Goal: Transaction & Acquisition: Purchase product/service

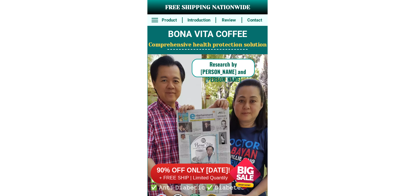
click at [239, 172] on div at bounding box center [245, 173] width 45 height 45
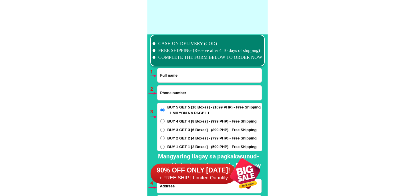
scroll to position [4212, 0]
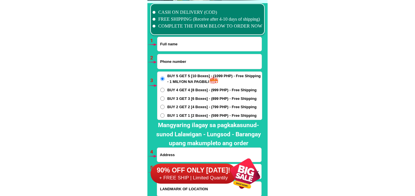
click at [187, 40] on input "Input full_name" at bounding box center [210, 44] width 104 height 14
paste input "Dominador Diao"
type input "Dominador Diao"
click at [187, 56] on input "Input phone_number" at bounding box center [210, 61] width 104 height 15
paste input "09352700756"
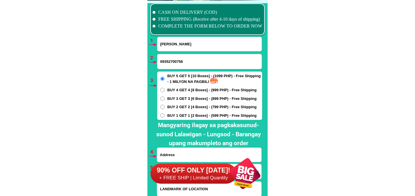
type input "09352700756"
click at [184, 106] on span "BUY 2 GET 2 [4 Boxes] - (799 PHP) - Free Shipping" at bounding box center [212, 107] width 89 height 6
click at [165, 106] on input "BUY 2 GET 2 [4 Boxes] - (799 PHP) - Free Shipping" at bounding box center [162, 107] width 4 height 4
radio input "true"
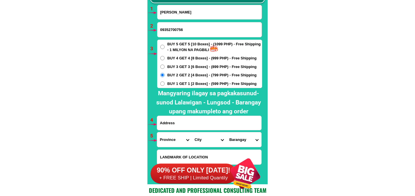
click at [206, 113] on h2 "Mangyaring ilagay sa pagkakasunud-sunod Lalawigan - Lungsod - Barangay upang ma…" at bounding box center [208, 102] width 113 height 27
click at [208, 118] on input "Input address" at bounding box center [209, 123] width 104 height 14
click at [208, 120] on input "Input address" at bounding box center [209, 123] width 104 height 14
paste input "Welcome gogo samal bataan"
type input "Welcome gogo samal bataan"
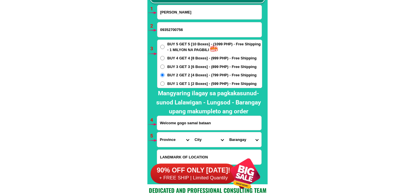
drag, startPoint x: 169, startPoint y: 141, endPoint x: 168, endPoint y: 133, distance: 7.2
click at [169, 141] on select "Province [GEOGRAPHIC_DATA] [GEOGRAPHIC_DATA][PERSON_NAME][GEOGRAPHIC_DATA][GEOG…" at bounding box center [174, 139] width 35 height 15
select select "63_1"
click at [157, 132] on select "Province [GEOGRAPHIC_DATA] [GEOGRAPHIC_DATA][PERSON_NAME][GEOGRAPHIC_DATA][GEOG…" at bounding box center [174, 139] width 35 height 15
click at [205, 135] on select "City Abucay Bagac Balanga-city Bataan-morong Bataan-pilar Dinalupihan Hermosa L…" at bounding box center [209, 139] width 35 height 15
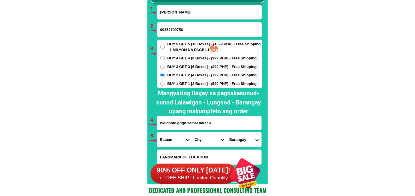
select select "63_15432"
click at [192, 132] on select "City Abucay Bagac Balanga-city Bataan-morong Bataan-pilar Dinalupihan Hermosa L…" at bounding box center [209, 139] width 35 height 15
click at [235, 136] on select "Barangay East calaguiman (pob.) East daang bago (pob.) Gugo Ibaba (pob.) Imelda…" at bounding box center [244, 139] width 35 height 15
select select "63_1543244925"
click at [227, 132] on select "Barangay East calaguiman (pob.) East daang bago (pob.) Gugo Ibaba (pob.) Imelda…" at bounding box center [244, 139] width 35 height 15
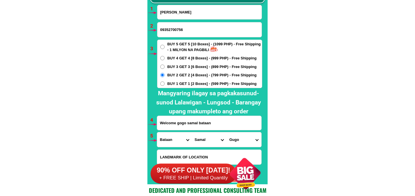
scroll to position [4308, 0]
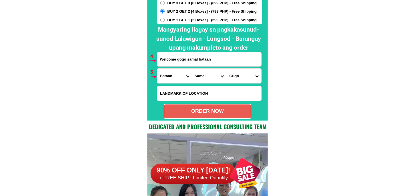
click at [213, 113] on div "ORDER NOW" at bounding box center [207, 111] width 87 height 8
radio input "true"
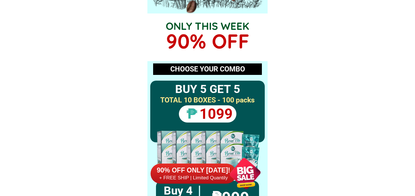
click at [247, 170] on div at bounding box center [245, 173] width 45 height 45
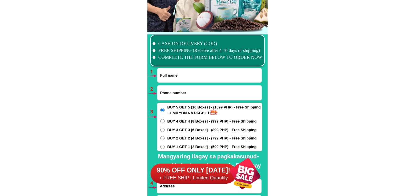
scroll to position [4212, 0]
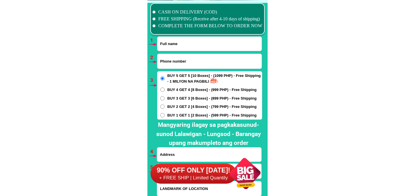
click at [178, 45] on input "Input full_name" at bounding box center [210, 44] width 104 height 14
paste input "denis benguet"
type input "denis benguet"
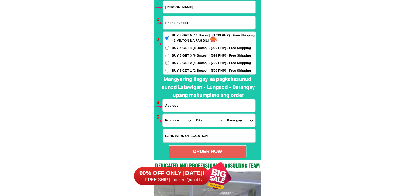
scroll to position [4248, 0]
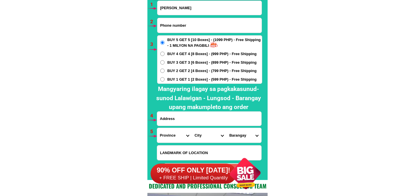
click at [171, 27] on input "Input phone_number" at bounding box center [210, 25] width 104 height 15
paste input "09203662576"
type input "09203662576"
click at [193, 118] on input "Input address" at bounding box center [209, 118] width 104 height 14
paste input "4kalapati st. dizon subd baguio city"
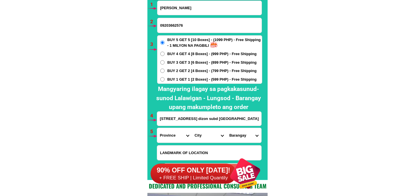
type input "4kalapati st. dizon subd baguio city"
click at [168, 70] on span "BUY 2 GET 2 [4 Boxes] - (799 PHP) - Free Shipping" at bounding box center [212, 71] width 89 height 6
click at [165, 70] on input "BUY 2 GET 2 [4 Boxes] - (799 PHP) - Free Shipping" at bounding box center [162, 70] width 4 height 4
radio input "true"
drag, startPoint x: 158, startPoint y: 138, endPoint x: 162, endPoint y: 133, distance: 6.5
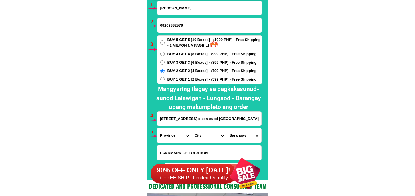
click at [158, 137] on div "CASH ON DELIVERY (COD) FREE SHIPPING (Receive after 4-10 days of shipping) COMP…" at bounding box center [208, 71] width 120 height 215
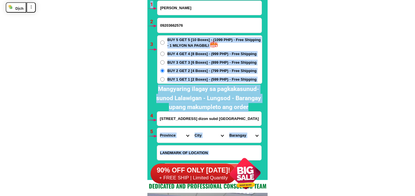
click at [165, 133] on select "Province [GEOGRAPHIC_DATA] [GEOGRAPHIC_DATA][PERSON_NAME][GEOGRAPHIC_DATA][GEOG…" at bounding box center [174, 135] width 35 height 15
select select "63_695"
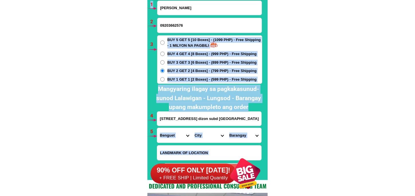
click at [157, 128] on select "Province [GEOGRAPHIC_DATA] [GEOGRAPHIC_DATA][PERSON_NAME][GEOGRAPHIC_DATA][GEOG…" at bounding box center [174, 135] width 35 height 15
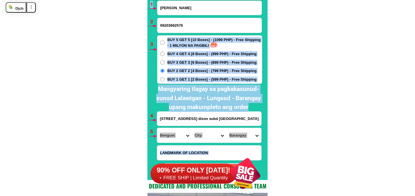
click at [205, 133] on select "City Atok Baguio-city Bakun Bokod Buguias Itogon Kabayan Kapangan Kibungan La-t…" at bounding box center [209, 135] width 35 height 15
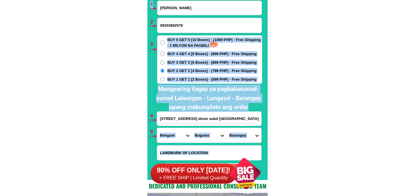
click at [192, 128] on select "City Atok Baguio-city Bakun Bokod Buguias Itogon Kabayan Kapangan Kibungan La-t…" at bounding box center [209, 135] width 35 height 15
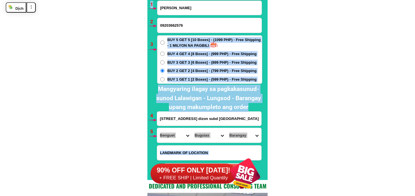
drag, startPoint x: 203, startPoint y: 134, endPoint x: 203, endPoint y: 128, distance: 6.3
click at [203, 134] on select "City Atok Baguio-city Bakun Bokod Buguias Itogon Kabayan Kapangan Kibungan La-t…" at bounding box center [209, 135] width 35 height 15
select select "63_6951986"
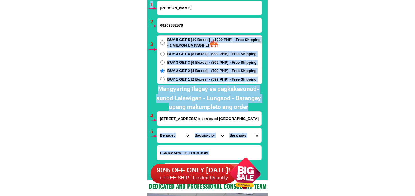
click at [192, 128] on select "City Atok Baguio-city Bakun Bokod Buguias Itogon Kabayan Kapangan Kibungan La-t…" at bounding box center [209, 135] width 35 height 15
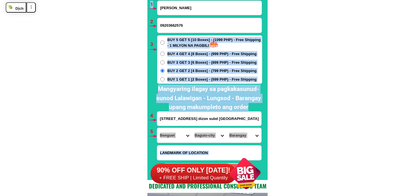
click at [235, 135] on select "Barangay A. bonifacio-caguioa-rimando (abcr) Abanao-zandueta-kayong-chugum-otek…" at bounding box center [244, 135] width 35 height 15
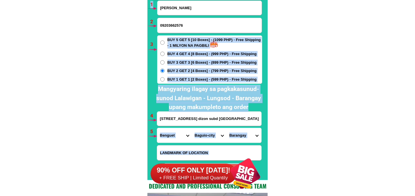
select select "63_695198629785"
click at [227, 128] on select "Barangay A. bonifacio-caguioa-rimando (abcr) Abanao-zandueta-kayong-chugum-otek…" at bounding box center [244, 135] width 35 height 15
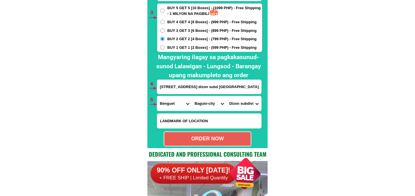
drag, startPoint x: 219, startPoint y: 135, endPoint x: 158, endPoint y: 104, distance: 68.5
click at [219, 135] on div "ORDER NOW" at bounding box center [207, 139] width 87 height 8
radio input "true"
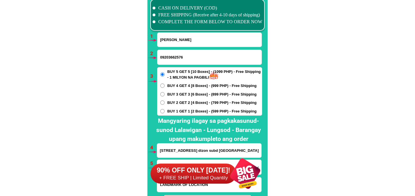
click at [180, 44] on input "denis benguet" at bounding box center [210, 40] width 104 height 14
paste input "Bonifacia Rioja"
type input "Bonifacia Rioja"
click at [198, 57] on input "09203662576" at bounding box center [210, 57] width 104 height 15
paste input "099408841054"
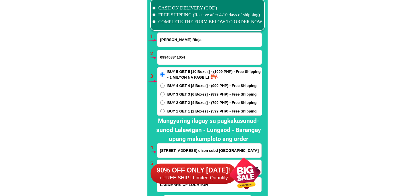
type input "099408841054"
click at [176, 96] on span "BUY 3 GET 3 [6 Boxes] - (899 PHP) - Free Shipping" at bounding box center [212, 94] width 89 height 6
click at [165, 96] on input "BUY 3 GET 3 [6 Boxes] - (899 PHP) - Free Shipping" at bounding box center [162, 94] width 4 height 4
radio input "true"
click at [176, 100] on span "BUY 2 GET 2 [4 Boxes] - (799 PHP) - Free Shipping" at bounding box center [212, 103] width 89 height 6
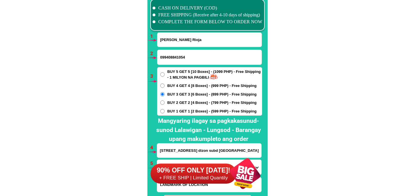
click at [165, 100] on input "BUY 2 GET 2 [4 Boxes] - (799 PHP) - Free Shipping" at bounding box center [162, 102] width 4 height 4
radio input "true"
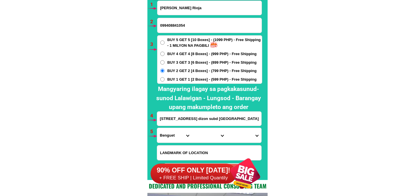
drag, startPoint x: 183, startPoint y: 118, endPoint x: 190, endPoint y: 119, distance: 7.8
click at [183, 118] on input "4kalapati st. dizon subd baguio city" at bounding box center [209, 118] width 104 height 14
paste input "Suba Anda Bohol near brgy hall purok 2"
type input "Suba Anda Bohol near brgy hall purok 2"
click at [170, 131] on select "Province [GEOGRAPHIC_DATA] [GEOGRAPHIC_DATA][PERSON_NAME][GEOGRAPHIC_DATA][GEOG…" at bounding box center [174, 135] width 35 height 15
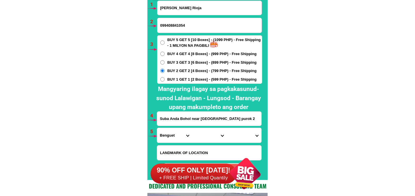
select select "63_137"
click at [157, 128] on select "Province [GEOGRAPHIC_DATA] [GEOGRAPHIC_DATA][PERSON_NAME][GEOGRAPHIC_DATA][GEOG…" at bounding box center [174, 135] width 35 height 15
click at [211, 135] on select "City Alburquerque Antequera Baclayon Balilihan Bien-unido Bilar Bohol-alicia Bo…" at bounding box center [209, 135] width 35 height 15
select select "63_1376927"
click at [192, 128] on select "City Alburquerque Antequera Baclayon Balilihan Bien-unido Bilar Bohol-alicia Bo…" at bounding box center [209, 135] width 35 height 15
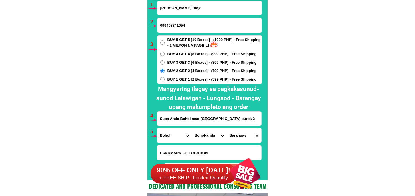
click at [236, 136] on select "Barangay Almaria Bacong Badiang Buenasuerte Candabong Casica Katipunan Linawan …" at bounding box center [244, 135] width 35 height 15
select select "63_13769274771"
click at [227, 128] on select "Barangay Almaria Bacong Badiang Buenasuerte Candabong Casica Katipunan Linawan …" at bounding box center [244, 135] width 35 height 15
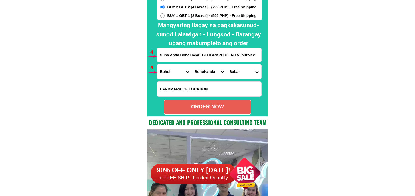
click at [234, 111] on div "ORDER NOW" at bounding box center [208, 106] width 88 height 15
radio input "true"
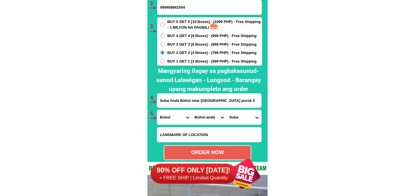
scroll to position [4235, 0]
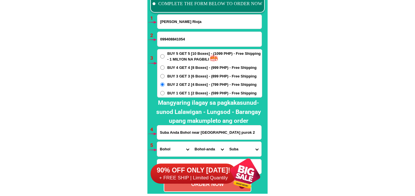
click at [166, 41] on input "099408841054" at bounding box center [210, 39] width 104 height 15
type input "09408841054"
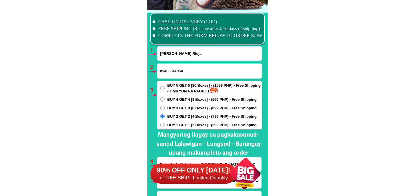
scroll to position [4266, 0]
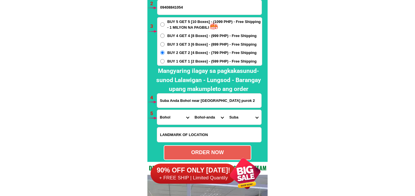
click at [217, 148] on div "ORDER NOW" at bounding box center [208, 152] width 88 height 15
radio input "true"
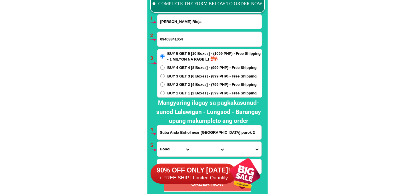
drag, startPoint x: 179, startPoint y: 30, endPoint x: 182, endPoint y: 26, distance: 5.4
click at [179, 30] on form "Bonifacia Rioja 09408841054 ORDER NOW Suba Anda Bohol near brgy hall purok 2 Pr…" at bounding box center [209, 102] width 105 height 177
click at [185, 18] on input "Bonifacia Rioja" at bounding box center [210, 22] width 104 height 14
paste input "Belma Casiracan"
type input "Belma Casiracan"
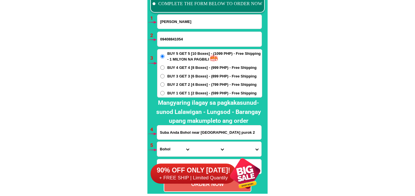
click at [186, 43] on input "09408841054" at bounding box center [210, 39] width 104 height 15
paste input "09817327608"
type input "09817327608"
click at [182, 83] on span "BUY 2 GET 2 [4 Boxes] - (799 PHP) - Free Shipping" at bounding box center [212, 85] width 89 height 6
click at [165, 83] on input "BUY 2 GET 2 [4 Boxes] - (799 PHP) - Free Shipping" at bounding box center [162, 84] width 4 height 4
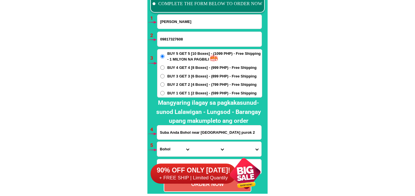
radio input "true"
click at [186, 128] on input "Suba Anda Bohol near brgy hall purok 2" at bounding box center [209, 132] width 104 height 14
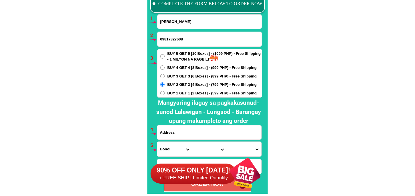
paste input "51-C insurance street Prodject 8 Quezon city"
type input "51-C insurance street Prodject 8 Quezon city"
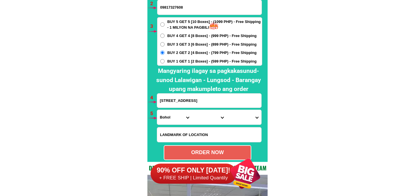
drag, startPoint x: 167, startPoint y: 121, endPoint x: 167, endPoint y: 116, distance: 5.2
click at [167, 121] on select "Province [GEOGRAPHIC_DATA] [GEOGRAPHIC_DATA] [GEOGRAPHIC_DATA] [GEOGRAPHIC_DATA…" at bounding box center [174, 117] width 35 height 15
click at [157, 110] on select "Province [GEOGRAPHIC_DATA] [GEOGRAPHIC_DATA] [GEOGRAPHIC_DATA] [GEOGRAPHIC_DATA…" at bounding box center [174, 117] width 35 height 15
drag, startPoint x: 176, startPoint y: 118, endPoint x: 178, endPoint y: 111, distance: 7.3
click at [176, 117] on select "Province [GEOGRAPHIC_DATA] [GEOGRAPHIC_DATA] [GEOGRAPHIC_DATA] [GEOGRAPHIC_DATA…" at bounding box center [174, 117] width 35 height 15
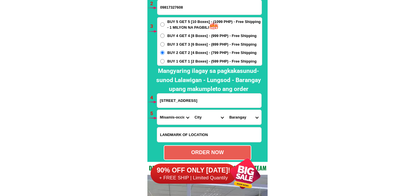
select select "63_219"
click at [157, 110] on select "Province [GEOGRAPHIC_DATA] [GEOGRAPHIC_DATA] [GEOGRAPHIC_DATA] [GEOGRAPHIC_DATA…" at bounding box center [174, 117] width 35 height 15
drag, startPoint x: 202, startPoint y: 119, endPoint x: 202, endPoint y: 113, distance: 5.7
click at [202, 119] on select "City Binondo CALOOCAN Ermita Intramuros Las-pinas Makati Malabon-city Malate Ma…" at bounding box center [209, 117] width 35 height 15
select select "63_2194070"
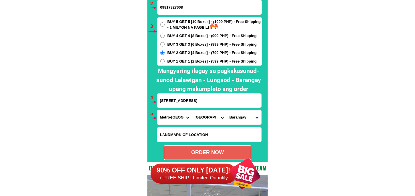
click at [192, 110] on select "City Binondo CALOOCAN Ermita Intramuros Las-pinas Makati Malabon-city Malate Ma…" at bounding box center [209, 117] width 35 height 15
click at [250, 118] on select "Barangay Alicia Amihan Apolonio samson Aurora Baesa Bagbag Bago bantay Bagong l…" at bounding box center [244, 117] width 35 height 15
click at [245, 114] on select "Barangay Alicia Amihan Apolonio samson Aurora Baesa Bagbag Bago bantay Bagong l…" at bounding box center [244, 117] width 35 height 15
select select "63_21940708724"
click at [227, 110] on select "Barangay Alicia Amihan Apolonio samson Aurora Baesa Bagbag Bago bantay Bagong l…" at bounding box center [244, 117] width 35 height 15
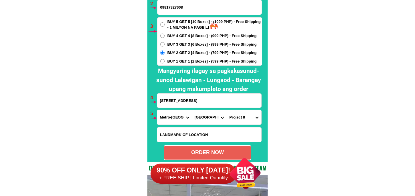
scroll to position [4298, 0]
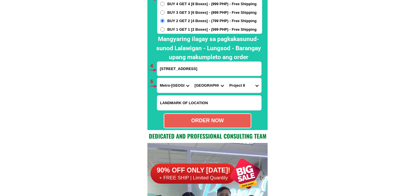
click at [242, 123] on div "ORDER NOW" at bounding box center [207, 121] width 87 height 8
type input "51-C insurance street Prodject 8 Quezon city"
radio input "true"
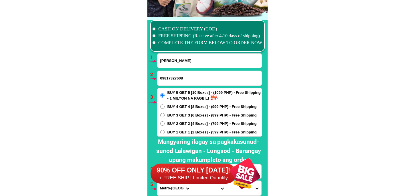
scroll to position [4243, 0]
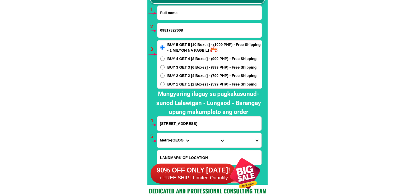
click at [178, 15] on input "Input full_name" at bounding box center [210, 13] width 104 height 14
paste input "Teresita Permejo"
type input "Teresita Permejo"
click at [195, 30] on input "Input phone_number" at bounding box center [210, 30] width 104 height 15
paste input "09309989611"
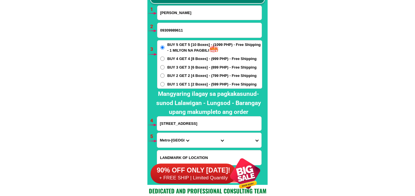
type input "09309989611"
drag, startPoint x: 170, startPoint y: 58, endPoint x: 198, endPoint y: 68, distance: 30.3
click at [170, 58] on span "BUY 4 GET 4 [8 Boxes] - (999 PHP) - Free Shipping" at bounding box center [212, 59] width 89 height 6
click at [165, 58] on input "BUY 4 GET 4 [8 Boxes] - (999 PHP) - Free Shipping" at bounding box center [162, 58] width 4 height 4
radio input "true"
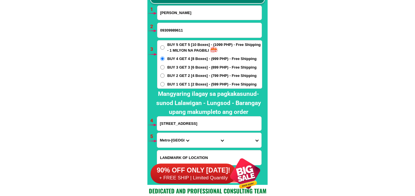
click at [199, 125] on input "51-C insurance street Prodject 8 Quezon city" at bounding box center [209, 123] width 104 height 14
paste input "teresita m. permejo juana 6 black 9 lot 46 moises st. binan laguna"
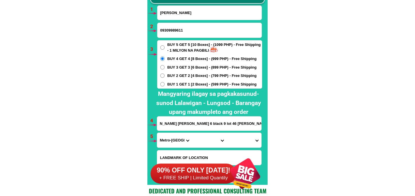
type input "teresita m. permejo juana 6 black 9 lot 46 moises st. binan laguna"
click at [174, 135] on select "Province [GEOGRAPHIC_DATA] [GEOGRAPHIC_DATA] [GEOGRAPHIC_DATA] [GEOGRAPHIC_DATA…" at bounding box center [174, 140] width 35 height 15
select select "63_904"
click at [157, 133] on select "Province [GEOGRAPHIC_DATA] [GEOGRAPHIC_DATA] [GEOGRAPHIC_DATA] [GEOGRAPHIC_DATA…" at bounding box center [174, 140] width 35 height 15
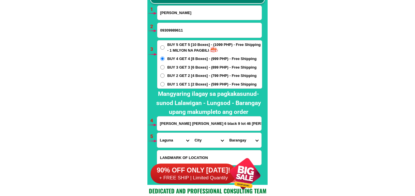
drag, startPoint x: 207, startPoint y: 141, endPoint x: 207, endPoint y: 136, distance: 4.9
click at [207, 141] on select "City Alaminos Bay Binan-city Cabuyao Calamba-city Calauan Cavinti Famy Laguna-k…" at bounding box center [209, 140] width 35 height 15
select select "63_9043609"
click at [192, 133] on select "City Alaminos Bay Binan-city Cabuyao Calamba-city Calauan Cavinti Famy Laguna-k…" at bounding box center [209, 140] width 35 height 15
drag, startPoint x: 241, startPoint y: 142, endPoint x: 241, endPoint y: 133, distance: 9.2
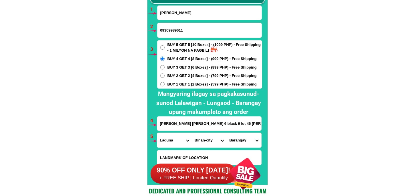
click at [241, 141] on select "Barangay Binan (poblacion) Bungahan Canlalay Casile De la paz Ganado Langkiwa L…" at bounding box center [244, 140] width 35 height 15
select select "63_90436094695"
click at [227, 133] on select "Barangay Binan (poblacion) Bungahan Canlalay Casile De la paz Ganado Langkiwa L…" at bounding box center [244, 140] width 35 height 15
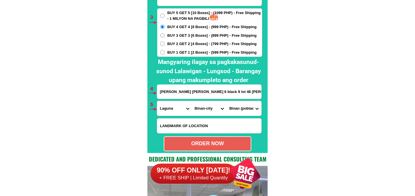
scroll to position [4307, 0]
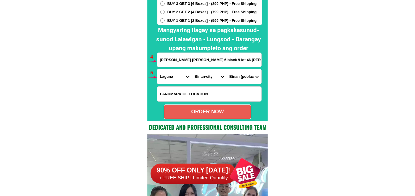
click at [226, 111] on div "ORDER NOW" at bounding box center [207, 112] width 87 height 8
type input "09309989611"
radio input "true"
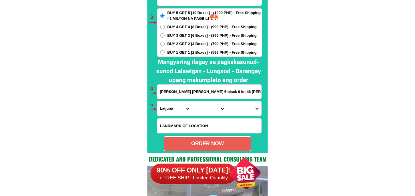
scroll to position [4243, 0]
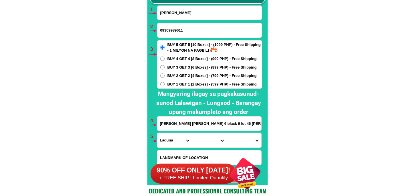
click at [191, 21] on form "Teresita Permejo 09309989611 ORDER NOW teresita m. permejo juana 6 black 9 lot …" at bounding box center [209, 93] width 105 height 177
click at [198, 12] on input "Input full_name" at bounding box center [210, 13] width 104 height 14
paste input "julieta cadorna"
type input "julieta cadorna"
click at [185, 29] on input "09309989611" at bounding box center [210, 30] width 104 height 15
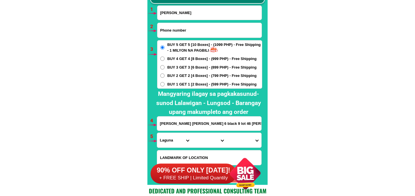
paste input "09614269310"
type input "09614269310"
click at [179, 76] on span "BUY 2 GET 2 [4 Boxes] - (799 PHP) - Free Shipping" at bounding box center [212, 76] width 89 height 6
click at [165, 76] on input "BUY 2 GET 2 [4 Boxes] - (799 PHP) - Free Shipping" at bounding box center [162, 75] width 4 height 4
radio input "true"
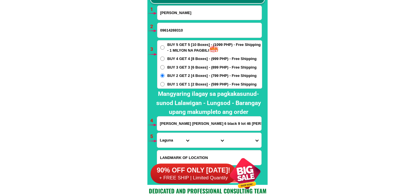
click at [182, 124] on input "teresita m. permejo juana 6 black 9 lot 46 moises st. binan laguna" at bounding box center [209, 123] width 104 height 14
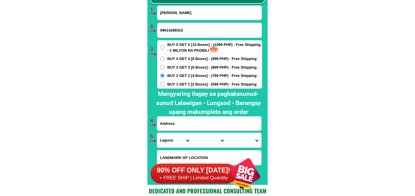
paste input "julieta cadorna landing darong Santa Cruz* Davao del sur porok papaya"
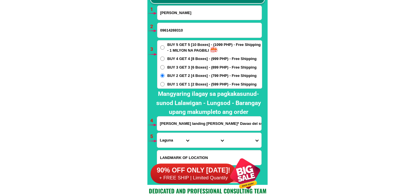
scroll to position [0, 25]
type input "julieta cadorna landing darong Santa Cruz* Davao del sur porok papaya"
click at [171, 137] on select "Province [GEOGRAPHIC_DATA] [GEOGRAPHIC_DATA] [GEOGRAPHIC_DATA] [GEOGRAPHIC_DATA…" at bounding box center [174, 140] width 35 height 15
select select "63_738"
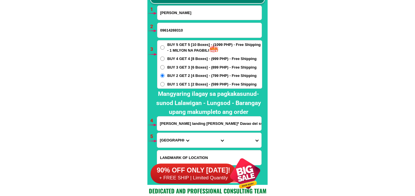
click at [157, 133] on select "Province [GEOGRAPHIC_DATA] [GEOGRAPHIC_DATA] [GEOGRAPHIC_DATA] [GEOGRAPHIC_DATA…" at bounding box center [174, 140] width 35 height 15
drag, startPoint x: 203, startPoint y: 142, endPoint x: 206, endPoint y: 133, distance: 9.1
click at [203, 141] on select "City Bansalan Davao-city Davao-del-sur-hagonoy Davao-del-sur-magsaysay Davao-de…" at bounding box center [209, 140] width 35 height 15
select select "63_7385999"
click at [192, 133] on select "City Bansalan Davao-city Davao-del-sur-hagonoy Davao-del-sur-magsaysay Davao-de…" at bounding box center [209, 140] width 35 height 15
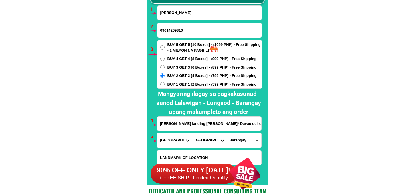
click at [229, 139] on select "Barangay Astorga Bato Coronon Darong Inawayan Jose rizal Matutungan Melilia Sal…" at bounding box center [244, 140] width 35 height 15
select select "63_73859999105"
click at [227, 133] on select "Barangay Astorga Bato Coronon Darong Inawayan Jose rizal Matutungan Melilia Sal…" at bounding box center [244, 140] width 35 height 15
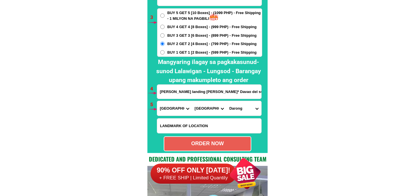
click at [221, 142] on div "ORDER NOW" at bounding box center [207, 143] width 87 height 8
radio input "true"
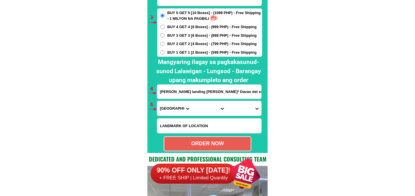
scroll to position [4212, 0]
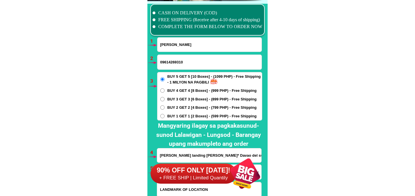
click at [182, 45] on input "julieta cadorna" at bounding box center [210, 45] width 104 height 14
paste input "Vicente Siazon"
type input "Vicente Siazon"
click at [187, 58] on input "09614269310" at bounding box center [210, 62] width 104 height 15
paste input "0956 860 9335"
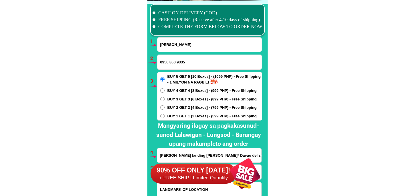
click at [177, 63] on input "0956 860 9335" at bounding box center [210, 62] width 104 height 15
click at [169, 63] on input "0956 8609335" at bounding box center [210, 62] width 104 height 15
type input "09568609335"
click at [181, 106] on span "BUY 2 GET 2 [4 Boxes] - (799 PHP) - Free Shipping" at bounding box center [212, 108] width 89 height 6
click at [165, 106] on input "BUY 2 GET 2 [4 Boxes] - (799 PHP) - Free Shipping" at bounding box center [162, 107] width 4 height 4
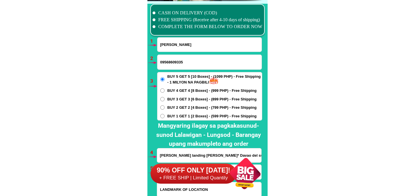
radio input "true"
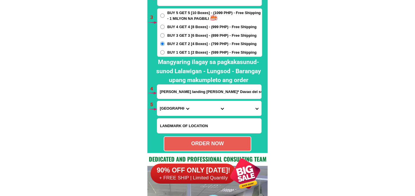
click at [195, 95] on input "julieta cadorna landing darong Santa Cruz* Davao del sur porok papaya" at bounding box center [209, 92] width 104 height 14
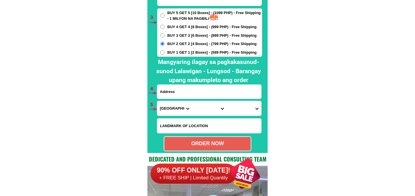
paste input "zone 5 poblacion baggao Cagayan near st Dominic parish church"
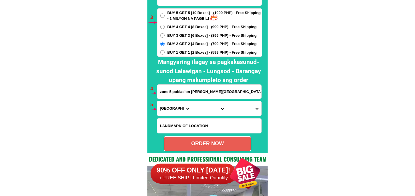
scroll to position [0, 14]
type input "zone 5 poblacion baggao Cagayan near st Dominic parish church"
click at [168, 104] on select "Province [GEOGRAPHIC_DATA] [GEOGRAPHIC_DATA] [GEOGRAPHIC_DATA] [GEOGRAPHIC_DATA…" at bounding box center [174, 108] width 35 height 15
select select "63_869"
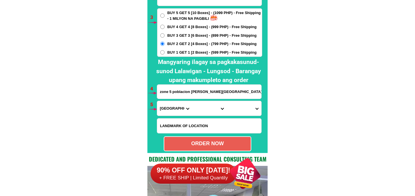
click at [157, 101] on select "Province [GEOGRAPHIC_DATA] [GEOGRAPHIC_DATA] [GEOGRAPHIC_DATA] [GEOGRAPHIC_DATA…" at bounding box center [174, 108] width 35 height 15
drag, startPoint x: 199, startPoint y: 105, endPoint x: 199, endPoint y: 101, distance: 4.0
click at [199, 105] on select "City Abulug Allacapan Amulung Aparri Baggao Ballesteros Buguey Cagayan-alcala C…" at bounding box center [209, 108] width 35 height 15
select select "63_8696420"
click at [192, 101] on select "City Abulug Allacapan Amulung Aparri Baggao Ballesteros Buguey Cagayan-alcala C…" at bounding box center [209, 108] width 35 height 15
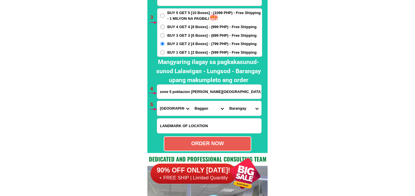
click at [241, 107] on select "Barangay Adaoag Agaman (proper) Agaman norte Agaman sur Alba Annayatan Asassi A…" at bounding box center [244, 108] width 35 height 15
select select "63_86964209857"
click at [227, 101] on select "Barangay Adaoag Agaman (proper) Agaman norte Agaman sur Alba Annayatan Asassi A…" at bounding box center [244, 108] width 35 height 15
click at [223, 142] on div "ORDER NOW" at bounding box center [207, 143] width 87 height 8
radio input "true"
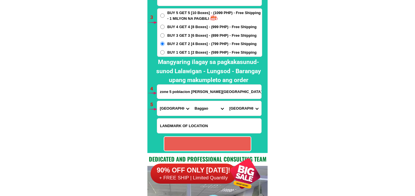
radio input "true"
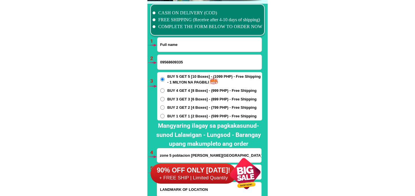
click at [181, 44] on input "Input full_name" at bounding box center [210, 45] width 104 height 14
paste input "Mona Quin"
type input "Mona Quin"
click at [174, 52] on form "Mona Quin 09568609335 ORDER NOW zone 5 poblacion baggao Cagayan near st Dominic…" at bounding box center [209, 125] width 105 height 177
drag, startPoint x: 172, startPoint y: 61, endPoint x: 174, endPoint y: 64, distance: 3.2
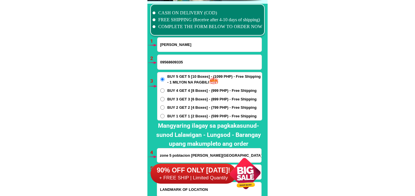
click at [172, 61] on input "09568609335" at bounding box center [210, 62] width 104 height 15
paste input "09303659973"
type input "09303659973"
click at [178, 105] on span "BUY 2 GET 2 [4 Boxes] - (799 PHP) - Free Shipping" at bounding box center [212, 108] width 89 height 6
click at [165, 105] on input "BUY 2 GET 2 [4 Boxes] - (799 PHP) - Free Shipping" at bounding box center [162, 107] width 4 height 4
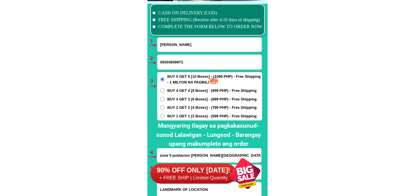
radio input "true"
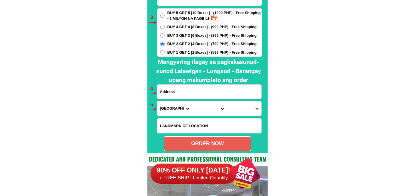
click at [183, 93] on input "Input address" at bounding box center [209, 92] width 104 height 14
paste input "Olivia belingon sitio lumingay poblastion north lagawe ifugao harap ng ifugao g…"
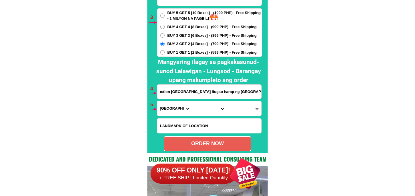
type input "Olivia belingon sitio lumingay poblastion north lagawe ifugao harap ng ifugao g…"
drag, startPoint x: 166, startPoint y: 107, endPoint x: 171, endPoint y: 101, distance: 8.1
click at [166, 107] on select "Province [GEOGRAPHIC_DATA] [GEOGRAPHIC_DATA] [GEOGRAPHIC_DATA] [GEOGRAPHIC_DATA…" at bounding box center [174, 108] width 35 height 15
select select "63_743"
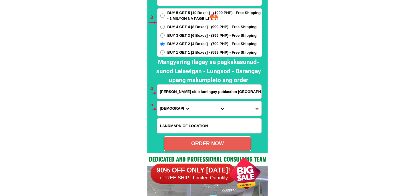
click at [157, 101] on select "Province [GEOGRAPHIC_DATA] [GEOGRAPHIC_DATA] [GEOGRAPHIC_DATA] [GEOGRAPHIC_DATA…" at bounding box center [174, 108] width 35 height 15
click at [210, 111] on select "City Aguinaldo Alfonso-lista Asipulo Banaue Hingyon Hungduan Kiangan Lagawe Lam…" at bounding box center [209, 108] width 35 height 15
select select "63_7435447"
click at [192, 101] on select "City Aguinaldo Alfonso-lista Asipulo Banaue Hingyon Hungduan Kiangan Lagawe Lam…" at bounding box center [209, 108] width 35 height 15
click at [246, 108] on select "Barangay Abinuan Banga Boliwong Burnay Buyabuyan Caba Cudog Dulao Jucbong Luta …" at bounding box center [244, 108] width 35 height 15
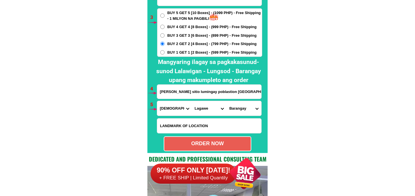
select select "63_74354473780"
click at [227, 101] on select "Barangay Abinuan Banga Boliwong Burnay Buyabuyan Caba Cudog Dulao Jucbong Luta …" at bounding box center [244, 108] width 35 height 15
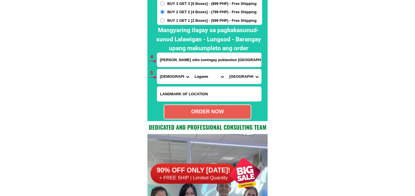
click at [225, 109] on div "ORDER NOW" at bounding box center [207, 112] width 87 height 8
type input "Olivia belingon sitio lumingay poblastion north lagawe ifugao harap ng ifugao g…"
radio input "true"
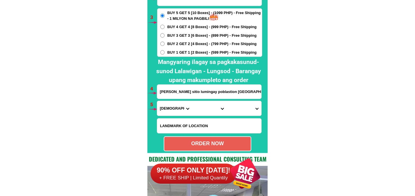
scroll to position [4243, 0]
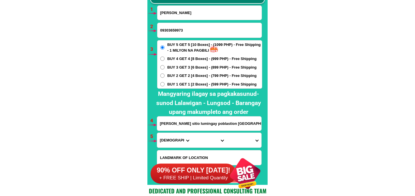
click at [179, 13] on input "Mona Quin" at bounding box center [210, 13] width 104 height 14
paste input "Willy Locanas"
type input "Willy Locanas"
click at [184, 29] on input "Input phone_number" at bounding box center [210, 30] width 104 height 15
paste input "09216389186"
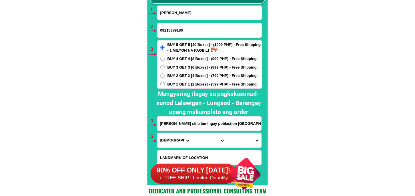
type input "09216389186"
drag, startPoint x: 176, startPoint y: 125, endPoint x: 176, endPoint y: 121, distance: 3.7
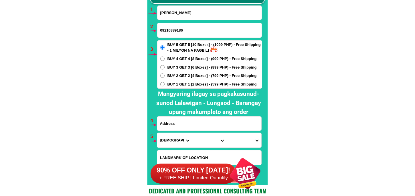
click at [176, 125] on input "Input address" at bounding box center [209, 123] width 104 height 14
paste input "Bldg 15, unit 303 CamRes 3, NHA Brgy 175 Camarin North Caloocan MM"
type input "Bldg 15, unit 303 CamRes 3, NHA Brgy 175 Camarin North Caloocan MM"
click at [173, 58] on span "BUY 4 GET 4 [8 Boxes] - (999 PHP) - Free Shipping" at bounding box center [212, 59] width 89 height 6
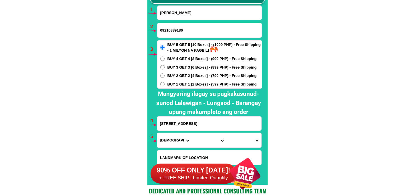
click at [165, 58] on input "BUY 4 GET 4 [8 Boxes] - (999 PHP) - Free Shipping" at bounding box center [162, 58] width 4 height 4
radio input "true"
drag, startPoint x: 178, startPoint y: 143, endPoint x: 176, endPoint y: 134, distance: 8.8
click at [178, 143] on select "Province [GEOGRAPHIC_DATA] [GEOGRAPHIC_DATA] [GEOGRAPHIC_DATA] [GEOGRAPHIC_DATA…" at bounding box center [174, 140] width 35 height 15
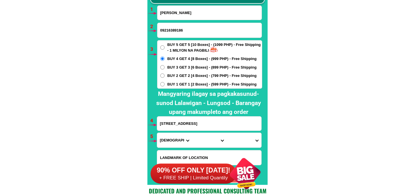
select select "63_219"
click at [157, 133] on select "Province [GEOGRAPHIC_DATA] [GEOGRAPHIC_DATA] [GEOGRAPHIC_DATA] [GEOGRAPHIC_DATA…" at bounding box center [174, 140] width 35 height 15
click at [201, 137] on select "City [GEOGRAPHIC_DATA] [GEOGRAPHIC_DATA] [GEOGRAPHIC_DATA] [GEOGRAPHIC_DATA]-ci…" at bounding box center [209, 140] width 35 height 15
select select "63_2199773"
click at [192, 133] on select "City [GEOGRAPHIC_DATA] [GEOGRAPHIC_DATA] [GEOGRAPHIC_DATA] [GEOGRAPHIC_DATA]-ci…" at bounding box center [209, 140] width 35 height 15
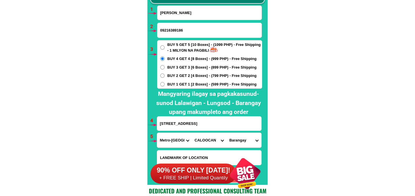
drag, startPoint x: 243, startPoint y: 144, endPoint x: 244, endPoint y: 132, distance: 11.8
click at [243, 144] on select "Barangay Barangay 1 Barangay 10 Barangay 100 Barangay 101 Barangay 102 Barangay…" at bounding box center [244, 140] width 35 height 15
select select "63_21997739308"
click at [227, 133] on select "Barangay Barangay 1 Barangay 10 Barangay 100 Barangay 101 Barangay 102 Barangay…" at bounding box center [244, 140] width 35 height 15
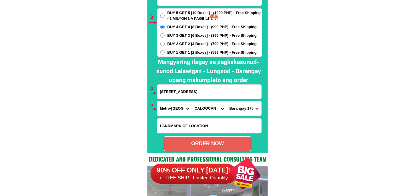
click at [225, 139] on div "ORDER NOW" at bounding box center [208, 143] width 88 height 15
radio input "true"
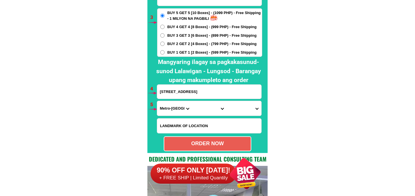
click at [180, 45] on span "BUY 2 GET 2 [4 Boxes] - (799 PHP) - Free Shipping" at bounding box center [212, 44] width 89 height 6
click at [165, 45] on input "BUY 2 GET 2 [4 Boxes] - (799 PHP) - Free Shipping" at bounding box center [162, 44] width 4 height 4
radio input "true"
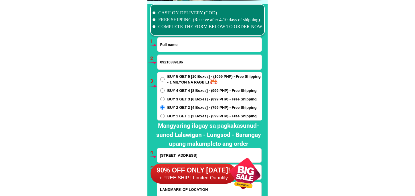
click at [189, 44] on input "Input full_name" at bounding box center [210, 45] width 104 height 14
paste input "Mercy Orcio"
type input "Mercy Orcio"
click at [197, 64] on input "09216389186" at bounding box center [210, 62] width 104 height 15
paste input "09 350492377"
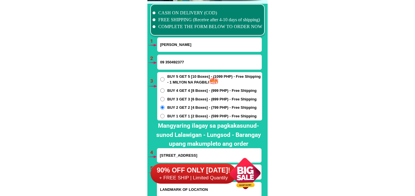
click at [165, 63] on input "09 350492377" at bounding box center [210, 62] width 104 height 15
type input "09350492377"
drag, startPoint x: 214, startPoint y: 154, endPoint x: 213, endPoint y: 144, distance: 9.8
click at [214, 153] on div "90% OFF ONLY TODAY! + FREE SHIP | Limited Quantily" at bounding box center [209, 173] width 117 height 45
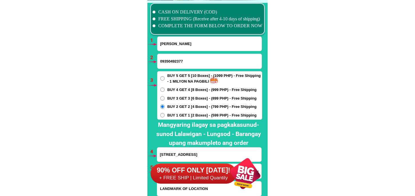
scroll to position [4244, 0]
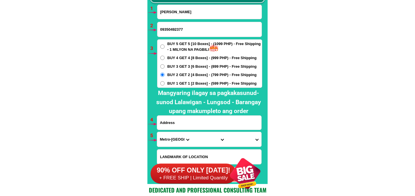
click at [188, 123] on input "Input address" at bounding box center [209, 122] width 104 height 14
paste input "bacong ligao city tabe ng health center bacong mercy orcio"
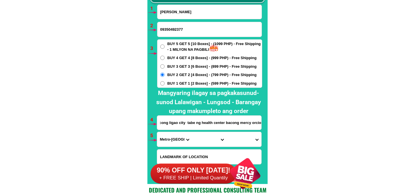
type input "bacong ligao city tabe ng health center bacong mercy orcio"
click at [172, 139] on select "Province [GEOGRAPHIC_DATA] [GEOGRAPHIC_DATA] [GEOGRAPHIC_DATA] [GEOGRAPHIC_DATA…" at bounding box center [174, 139] width 35 height 15
select select "63_402"
click at [157, 132] on select "Province [GEOGRAPHIC_DATA] [GEOGRAPHIC_DATA] [GEOGRAPHIC_DATA] [GEOGRAPHIC_DATA…" at bounding box center [174, 139] width 35 height 15
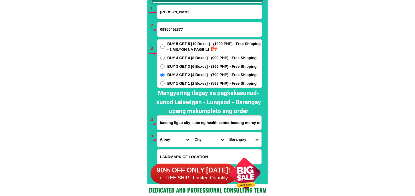
drag, startPoint x: 201, startPoint y: 137, endPoint x: 201, endPoint y: 133, distance: 4.0
click at [201, 137] on select "City Albay-malinao Albay-santo-domingo Bacacay Camalig Daraga Guinobatan Jovell…" at bounding box center [209, 139] width 35 height 15
select select "63_4023599"
click at [192, 132] on select "City Albay-malinao Albay-santo-domingo Bacacay Camalig Daraga Guinobatan Jovell…" at bounding box center [209, 139] width 35 height 15
click at [247, 140] on select "Barangay Abella Allang Amtic Bacong Bagumbayan Balanac Baligang Barayong Basag …" at bounding box center [244, 139] width 35 height 15
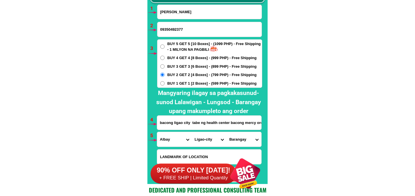
select select "63_40235997233"
click at [227, 132] on select "Barangay Abella Allang Amtic Bacong Bagumbayan Balanac Baligang Barayong Basag …" at bounding box center [244, 139] width 35 height 15
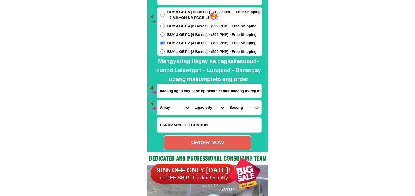
drag, startPoint x: 215, startPoint y: 143, endPoint x: 216, endPoint y: 137, distance: 5.2
click at [215, 142] on div "ORDER NOW" at bounding box center [207, 143] width 87 height 8
radio input "true"
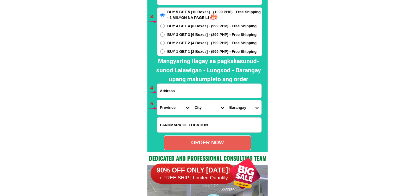
scroll to position [4212, 0]
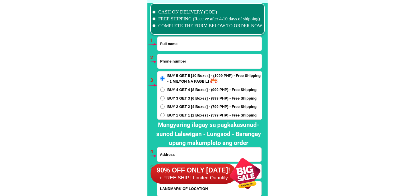
click at [203, 47] on input "Input full_name" at bounding box center [210, 44] width 104 height 14
paste input "Christina Rosario"
type input "Christina Rosario"
click at [193, 63] on input "Input phone_number" at bounding box center [210, 61] width 104 height 15
paste input "09622193066"
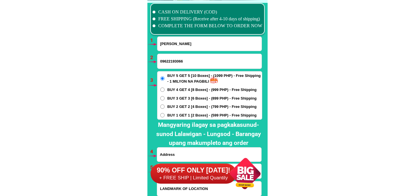
type input "09622193066"
click at [183, 112] on span "BUY 1 GET 1 [2 Boxes] - (599 PHP) - Free Shipping" at bounding box center [212, 115] width 89 height 6
click at [165, 113] on input "BUY 1 GET 1 [2 Boxes] - (599 PHP) - Free Shipping" at bounding box center [162, 115] width 4 height 4
radio input "true"
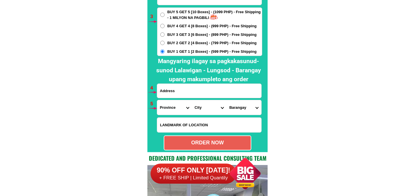
click at [184, 92] on input "Input address" at bounding box center [209, 91] width 104 height 14
paste input "claveria road malued district dagupan city pangasinan"
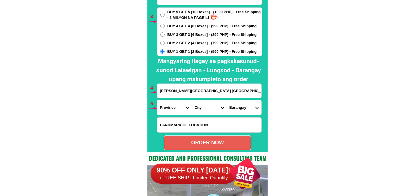
type input "claveria road malued district dagupan city pangasinan"
click at [176, 108] on select "Province [GEOGRAPHIC_DATA] [GEOGRAPHIC_DATA][PERSON_NAME][GEOGRAPHIC_DATA][GEOG…" at bounding box center [174, 107] width 35 height 15
select select "63_247"
click at [157, 100] on select "Province [GEOGRAPHIC_DATA] [GEOGRAPHIC_DATA][PERSON_NAME][GEOGRAPHIC_DATA][GEOG…" at bounding box center [174, 107] width 35 height 15
click at [211, 110] on select "City Agno Aguilar Alaminos-city Asingan Balungao Bani Basista Bautista Bayamban…" at bounding box center [209, 107] width 35 height 15
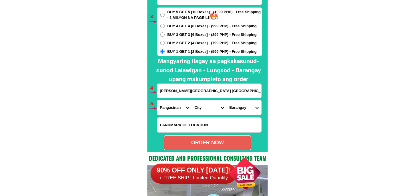
select select "63_2479674"
click at [192, 100] on select "City Agno Aguilar Alaminos-city Asingan Balungao Bani Basista Bautista Bayamban…" at bounding box center [209, 107] width 35 height 15
click at [244, 108] on select "Barangay Bacayao norte Bacayao sur Barangay i (t. bugallon) Barangay ii (nueva)…" at bounding box center [244, 107] width 35 height 15
select select "63_24796747066"
click at [227, 100] on select "Barangay Bacayao norte Bacayao sur Barangay i (t. bugallon) Barangay ii (nueva)…" at bounding box center [244, 107] width 35 height 15
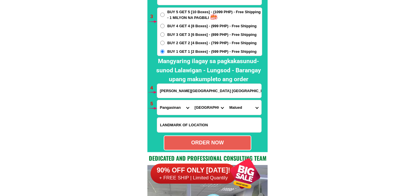
scroll to position [4308, 0]
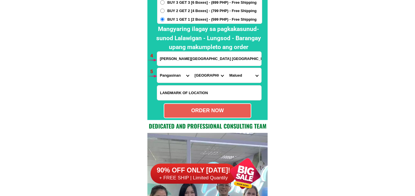
click at [221, 112] on div "ORDER NOW" at bounding box center [207, 111] width 87 height 8
radio input "true"
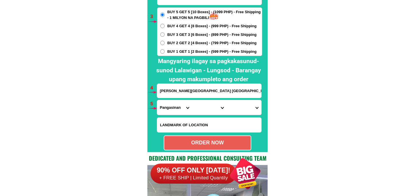
scroll to position [4212, 0]
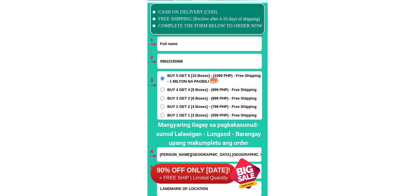
click at [193, 49] on input "Input full_name" at bounding box center [210, 44] width 104 height 14
paste input "Nedy Moralita"
type input "Nedy Moralita"
click at [178, 54] on input "09622193066" at bounding box center [210, 61] width 104 height 15
click at [179, 56] on input "Input phone_number" at bounding box center [210, 61] width 104 height 15
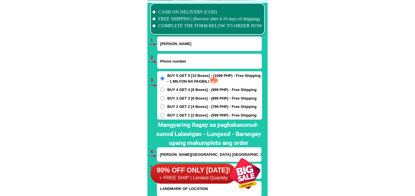
paste input "09561924426"
type input "09561924426"
click at [172, 107] on span "BUY 2 GET 2 [4 Boxes] - (799 PHP) - Free Shipping" at bounding box center [212, 107] width 89 height 6
click at [165, 107] on input "BUY 2 GET 2 [4 Boxes] - (799 PHP) - Free Shipping" at bounding box center [162, 106] width 4 height 4
radio input "true"
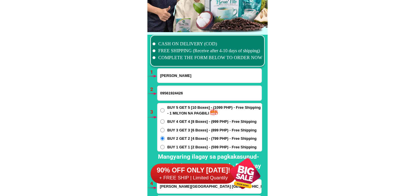
scroll to position [4244, 0]
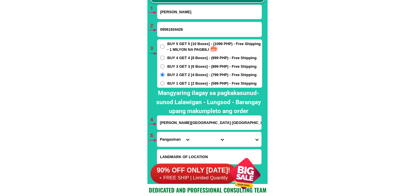
click at [180, 121] on input "claveria road malued district dagupan city pangasinan" at bounding box center [209, 122] width 104 height 14
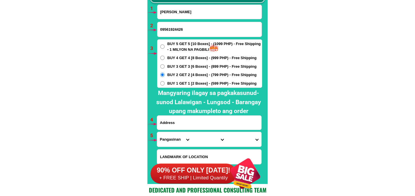
paste input "Hnd Bayan pk78edad.unaoder barly.begay sakin"
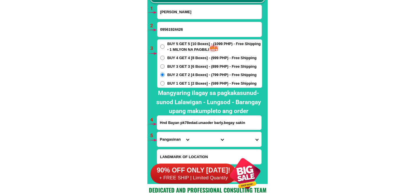
type input "Hnd Bayan pk78edad.unaoder barly.begay sakin"
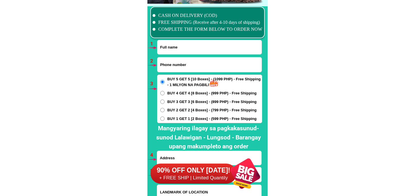
scroll to position [4212, 0]
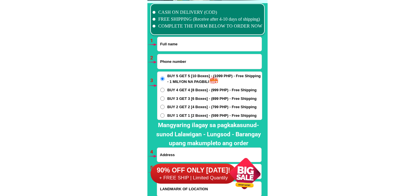
click at [182, 61] on input "Input phone_number" at bounding box center [210, 61] width 104 height 15
paste input "09551089108"
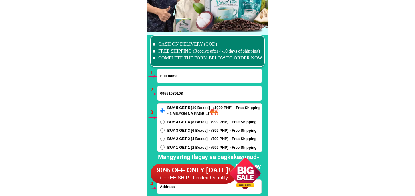
type input "09551089108"
click at [180, 83] on form "09551089108 ORDER NOW Province Abra Agusan-del-norte Agusan-del-sur Aklan Albay…" at bounding box center [209, 156] width 105 height 177
click at [180, 78] on input "Input full_name" at bounding box center [210, 76] width 104 height 14
paste input "Guadalupe Perez - del Pilar , c/ o Gina Go del Pila"
type input "Guadalupe Perez - del Pilar , c/ o Gina Go del Pilar"
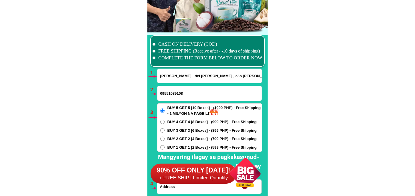
scroll to position [4244, 0]
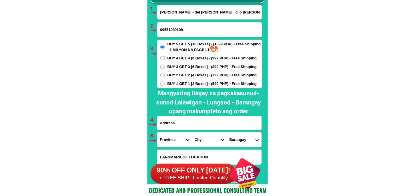
drag, startPoint x: 192, startPoint y: 125, endPoint x: 195, endPoint y: 119, distance: 7.0
click at [192, 125] on input "Input address" at bounding box center [209, 123] width 104 height 14
paste input "Brgy. San Pablo , burauen Leyte"
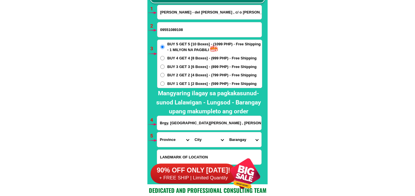
type input "Brgy. San Pablo , burauen Leyte"
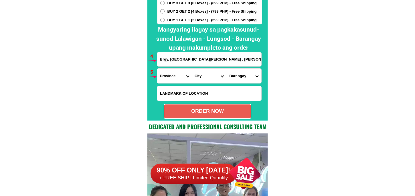
click at [188, 89] on input "Input LANDMARKOFLOCATION" at bounding box center [209, 93] width 104 height 15
paste input "Sitio Landing Burauen Leyte"
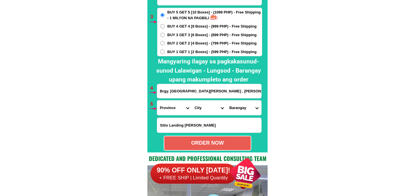
scroll to position [4244, 0]
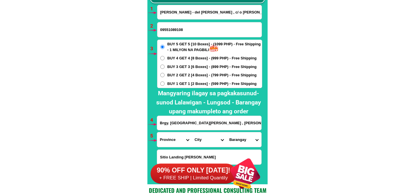
type input "Sitio Landing Burauen Leyte"
drag, startPoint x: 168, startPoint y: 137, endPoint x: 172, endPoint y: 133, distance: 5.9
click at [168, 137] on select "Province [GEOGRAPHIC_DATA] [GEOGRAPHIC_DATA] [GEOGRAPHIC_DATA] [GEOGRAPHIC_DATA…" at bounding box center [174, 139] width 35 height 15
select select "63_199"
click at [157, 132] on select "Province [GEOGRAPHIC_DATA] [GEOGRAPHIC_DATA] [GEOGRAPHIC_DATA] [GEOGRAPHIC_DATA…" at bounding box center [174, 139] width 35 height 15
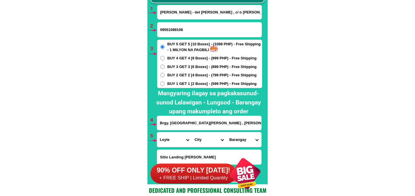
click at [207, 137] on select "City [GEOGRAPHIC_DATA] [GEOGRAPHIC_DATA] [GEOGRAPHIC_DATA] [GEOGRAPHIC_DATA] [G…" at bounding box center [209, 139] width 35 height 15
select select "63_199714"
click at [192, 132] on select "City [GEOGRAPHIC_DATA] [GEOGRAPHIC_DATA] [GEOGRAPHIC_DATA] [GEOGRAPHIC_DATA] [G…" at bounding box center [209, 139] width 35 height 15
drag, startPoint x: 239, startPoint y: 139, endPoint x: 239, endPoint y: 133, distance: 6.9
click at [239, 139] on select "Barangay Abuyogon Anonang Arado Balao Balatson Balorinay Bobon Buenavista Buri …" at bounding box center [244, 139] width 35 height 15
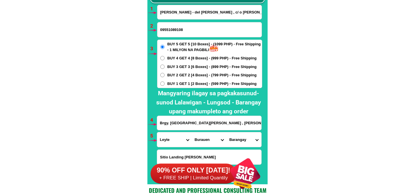
select select "63_1997145131"
click at [227, 132] on select "Barangay Abuyogon Anonang Arado Balao Balatson Balorinay Bobon Buenavista Buri …" at bounding box center [244, 139] width 35 height 15
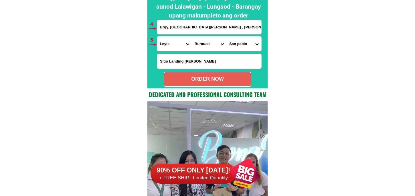
click at [228, 80] on div "ORDER NOW" at bounding box center [207, 79] width 87 height 8
type input "Sitio Landing Burauen Leyte"
radio input "true"
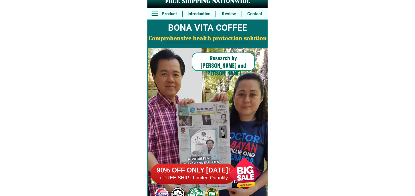
drag, startPoint x: 0, startPoint y: 0, endPoint x: 241, endPoint y: 171, distance: 295.3
click at [247, 182] on div at bounding box center [245, 173] width 45 height 45
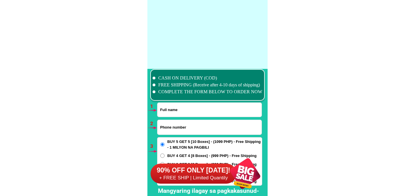
scroll to position [4212, 0]
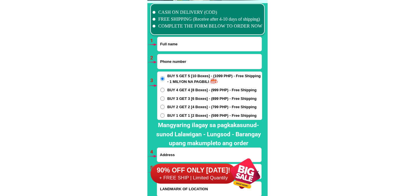
click at [188, 58] on input "Input phone_number" at bounding box center [210, 61] width 104 height 15
paste input "09568717530"
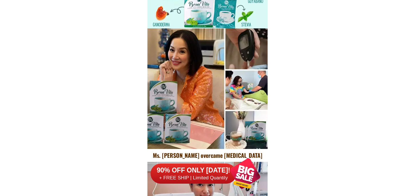
type input "09568717530"
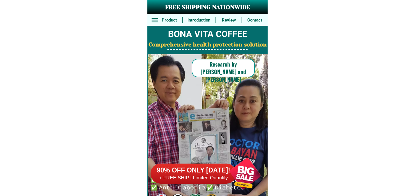
drag, startPoint x: 237, startPoint y: 177, endPoint x: 246, endPoint y: 90, distance: 87.9
click at [237, 177] on div at bounding box center [245, 173] width 45 height 45
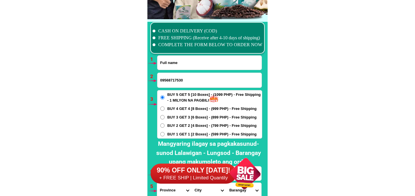
scroll to position [4212, 0]
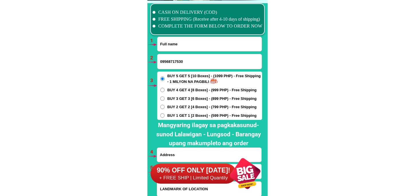
click at [184, 48] on input "Input full_name" at bounding box center [210, 44] width 104 height 14
paste input "[PERSON_NAME] [GEOGRAPHIC_DATA]"
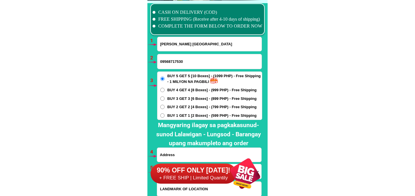
type input "[PERSON_NAME] [GEOGRAPHIC_DATA]"
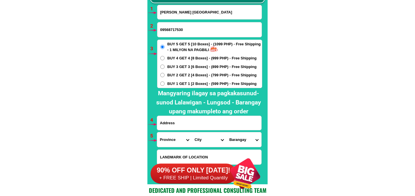
click at [188, 122] on input "Input address" at bounding box center [209, 123] width 104 height 14
paste input "Ph9 pkg7a barangay 176E [GEOGRAPHIC_DATA]""
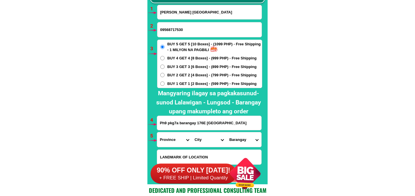
type input "Ph9 pkg7a barangay 176E [GEOGRAPHIC_DATA]"
drag, startPoint x: 177, startPoint y: 133, endPoint x: 175, endPoint y: 136, distance: 3.3
click at [176, 135] on select "Province [GEOGRAPHIC_DATA] [GEOGRAPHIC_DATA][PERSON_NAME][GEOGRAPHIC_DATA][GEOG…" at bounding box center [174, 139] width 35 height 15
click at [218, 124] on input "Ph9 pkg7a barangay 176E [GEOGRAPHIC_DATA]" at bounding box center [209, 123] width 104 height 14
click at [178, 140] on select "Province [GEOGRAPHIC_DATA] [GEOGRAPHIC_DATA][PERSON_NAME][GEOGRAPHIC_DATA][GEOG…" at bounding box center [174, 139] width 35 height 15
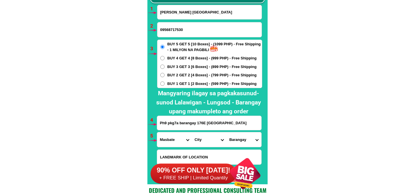
click at [157, 132] on select "Province [GEOGRAPHIC_DATA] [GEOGRAPHIC_DATA][PERSON_NAME][GEOGRAPHIC_DATA][GEOG…" at bounding box center [174, 139] width 35 height 15
click at [176, 138] on select "Province [GEOGRAPHIC_DATA] [GEOGRAPHIC_DATA][PERSON_NAME][GEOGRAPHIC_DATA][GEOG…" at bounding box center [174, 139] width 35 height 15
select select "63_219"
click at [157, 132] on select "Province [GEOGRAPHIC_DATA] [GEOGRAPHIC_DATA][PERSON_NAME][GEOGRAPHIC_DATA][GEOG…" at bounding box center [174, 139] width 35 height 15
drag, startPoint x: 205, startPoint y: 141, endPoint x: 205, endPoint y: 136, distance: 4.6
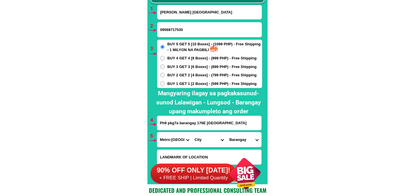
click at [205, 141] on select "City [GEOGRAPHIC_DATA] [GEOGRAPHIC_DATA] [GEOGRAPHIC_DATA] [GEOGRAPHIC_DATA]-ci…" at bounding box center [209, 139] width 35 height 15
select select "63_2199773"
click at [192, 132] on select "City [GEOGRAPHIC_DATA] [GEOGRAPHIC_DATA] [GEOGRAPHIC_DATA] [GEOGRAPHIC_DATA]-ci…" at bounding box center [209, 139] width 35 height 15
click at [250, 138] on select "[GEOGRAPHIC_DATA]" at bounding box center [244, 139] width 35 height 15
select select "63_21997732517"
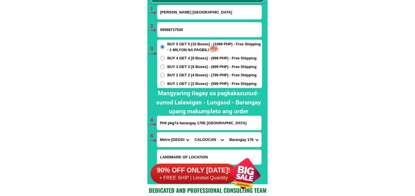
click at [227, 132] on select "[GEOGRAPHIC_DATA]" at bounding box center [244, 139] width 35 height 15
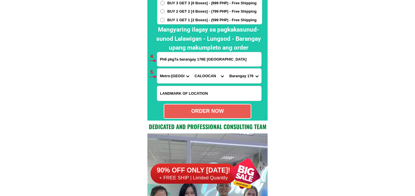
click at [214, 111] on div "ORDER NOW" at bounding box center [207, 111] width 87 height 8
radio input "true"
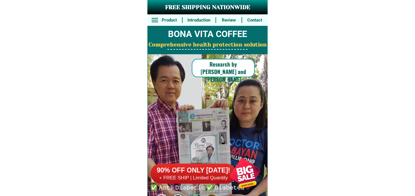
click at [249, 180] on div at bounding box center [245, 173] width 45 height 45
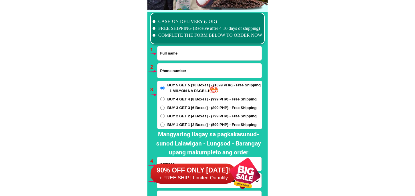
scroll to position [4212, 0]
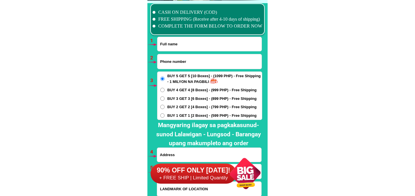
click at [208, 49] on input "Input full_name" at bounding box center [210, 44] width 104 height 14
paste input "Linda Yatar"
type input "Linda Yatar"
click at [184, 58] on input "Input phone_number" at bounding box center [210, 61] width 104 height 15
paste input "09219083771"
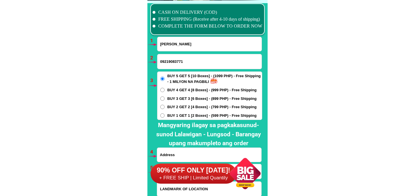
type input "09219083771"
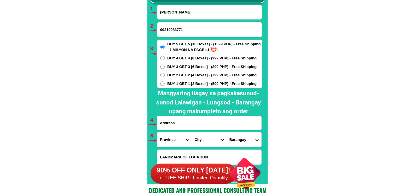
click at [192, 126] on input "Input address" at bounding box center [209, 123] width 104 height 14
paste input "318 pnr compound samson rd. caloocan abby rd2 brgy.73"
type input "318 pnr compound samson rd. caloocan abby rd2 brgy.73"
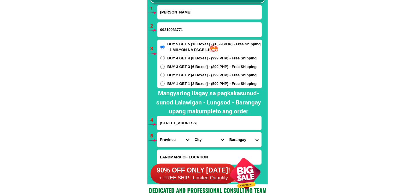
drag, startPoint x: 173, startPoint y: 145, endPoint x: 173, endPoint y: 141, distance: 4.0
click at [173, 145] on select "Province [GEOGRAPHIC_DATA] [GEOGRAPHIC_DATA] [GEOGRAPHIC_DATA] [GEOGRAPHIC_DATA…" at bounding box center [174, 139] width 35 height 15
click at [157, 132] on select "Province [GEOGRAPHIC_DATA] [GEOGRAPHIC_DATA] [GEOGRAPHIC_DATA] [GEOGRAPHIC_DATA…" at bounding box center [174, 139] width 35 height 15
drag, startPoint x: 173, startPoint y: 145, endPoint x: 176, endPoint y: 132, distance: 12.6
click at [173, 145] on select "Province [GEOGRAPHIC_DATA] [GEOGRAPHIC_DATA] [GEOGRAPHIC_DATA] [GEOGRAPHIC_DATA…" at bounding box center [174, 139] width 35 height 15
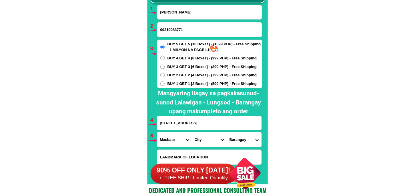
select select "63_219"
click at [157, 132] on select "Province [GEOGRAPHIC_DATA] [GEOGRAPHIC_DATA] [GEOGRAPHIC_DATA] [GEOGRAPHIC_DATA…" at bounding box center [174, 139] width 35 height 15
click at [203, 139] on select "City [GEOGRAPHIC_DATA] [GEOGRAPHIC_DATA] [GEOGRAPHIC_DATA] [GEOGRAPHIC_DATA]-ci…" at bounding box center [209, 139] width 35 height 15
select select "63_2199773"
click at [192, 132] on select "City [GEOGRAPHIC_DATA] [GEOGRAPHIC_DATA] [GEOGRAPHIC_DATA] [GEOGRAPHIC_DATA]-ci…" at bounding box center [209, 139] width 35 height 15
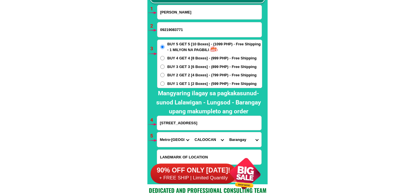
click at [233, 142] on select "Barangay Barangay 1 Barangay 10 Barangay 100 Barangay 101 Barangay 102 Barangay…" at bounding box center [244, 139] width 35 height 15
select select "63_21997735369"
click at [227, 132] on select "Barangay Barangay 1 Barangay 10 Barangay 100 Barangay 101 Barangay 102 Barangay…" at bounding box center [244, 139] width 35 height 15
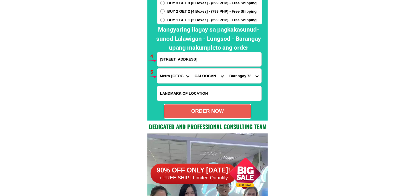
click at [201, 111] on div "ORDER NOW" at bounding box center [207, 111] width 87 height 8
radio input "true"
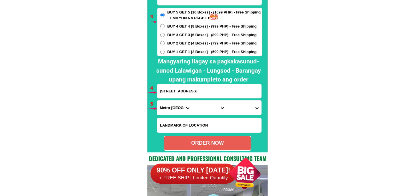
scroll to position [4244, 0]
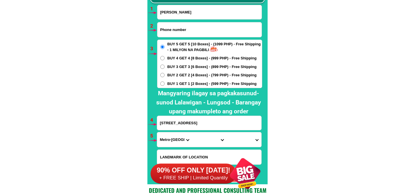
click at [177, 32] on input "Input phone_number" at bounding box center [210, 29] width 104 height 15
paste input "09366815997"
type input "09366815997"
click at [185, 17] on input "Linda Yatar" at bounding box center [210, 12] width 104 height 14
paste input "Obed Lopina"
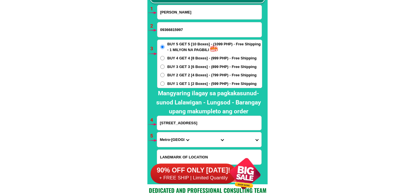
type input "Obed Lopina"
click at [177, 81] on span "BUY 1 GET 1 [2 Boxes] - (599 PHP) - Free Shipping" at bounding box center [212, 84] width 89 height 6
click at [165, 81] on input "BUY 1 GET 1 [2 Boxes] - (599 PHP) - Free Shipping" at bounding box center [162, 83] width 4 height 4
radio input "true"
click at [208, 125] on input "318 pnr compound samson rd. caloocan abby rd2 brgy.73" at bounding box center [209, 123] width 104 height 14
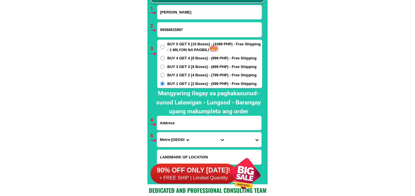
paste input "brgy.obed lopina manla sapang dalaga misamis occidental. Porok 2"
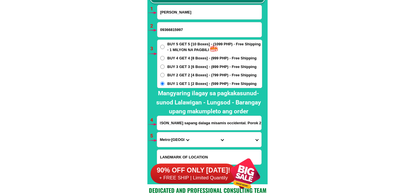
type input "brgy.obed lopina manla sapang dalaga misamis occidental. Porok 2"
click at [166, 136] on select "Province [GEOGRAPHIC_DATA] [GEOGRAPHIC_DATA] [GEOGRAPHIC_DATA] [GEOGRAPHIC_DATA…" at bounding box center [174, 139] width 35 height 15
select select "63_283"
click at [157, 132] on select "Province [GEOGRAPHIC_DATA] [GEOGRAPHIC_DATA] [GEOGRAPHIC_DATA] [GEOGRAPHIC_DATA…" at bounding box center [174, 139] width 35 height 15
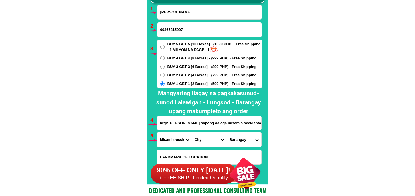
drag, startPoint x: 192, startPoint y: 148, endPoint x: 197, endPoint y: 136, distance: 12.2
click at [193, 146] on form "Obed Lopina 09366815997 ORDER NOW brgy.obed lopina manla sapang dalaga misamis …" at bounding box center [209, 93] width 105 height 177
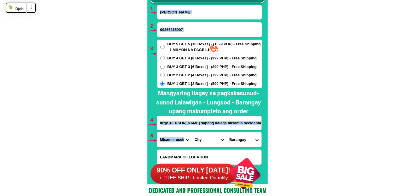
click at [201, 142] on select "City Aloran Baliangao Bonifacio Calamba Don-victoriano-chiongbian Jimenez Lopez…" at bounding box center [209, 139] width 35 height 15
select select "63_2839514"
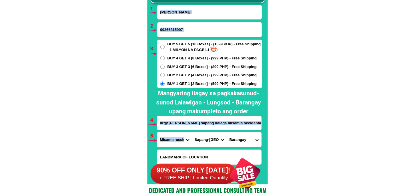
click at [192, 132] on select "City Aloran Baliangao Bonifacio Calamba Don-victoriano-chiongbian Jimenez Lopez…" at bounding box center [209, 139] width 35 height 15
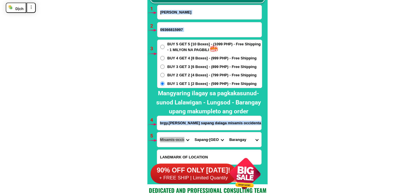
click at [239, 138] on select "Barangay Agapito yap Agapito yap sr. (napilan) Bautista Bitibut Boundary Caluya…" at bounding box center [244, 139] width 35 height 15
select select "63_28395149541"
click at [227, 132] on select "Barangay Agapito yap Agapito yap sr. (napilan) Bautista Bitibut Boundary Caluya…" at bounding box center [244, 139] width 35 height 15
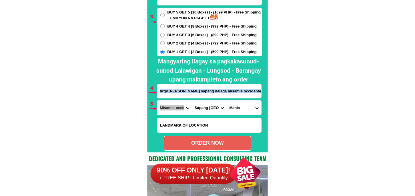
click at [218, 143] on div "ORDER NOW" at bounding box center [207, 143] width 87 height 8
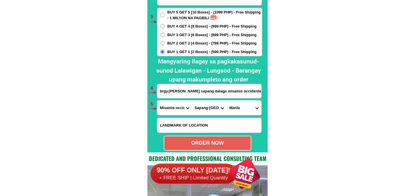
type input "brgy.obed lopina manla sapang dalaga misamis occidental. Porok 2"
radio input "true"
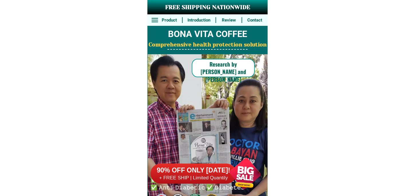
click at [244, 167] on div at bounding box center [245, 173] width 45 height 45
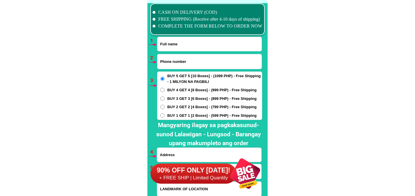
scroll to position [4244, 0]
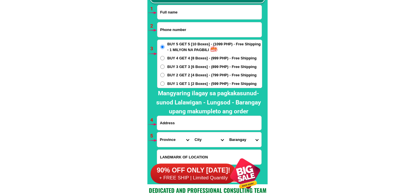
click at [199, 14] on input "Input full_name" at bounding box center [210, 12] width 104 height 14
paste input "[PERSON_NAME]"
type input "[PERSON_NAME]"
click at [175, 32] on input "Input phone_number" at bounding box center [210, 29] width 104 height 15
paste input "09709427144"
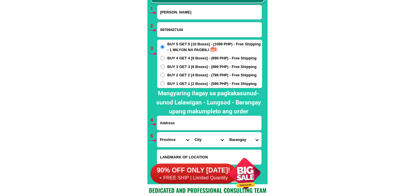
type input "09709427144"
click at [186, 71] on div "BUY 5 GET 5 [10 Boxes] - (1099 PHP) - Free Shipping - 1 MILYON NA PAGBILI BUY 4…" at bounding box center [209, 64] width 105 height 48
click at [186, 66] on span "BUY 3 GET 3 [6 Boxes] - (899 PHP) - Free Shipping" at bounding box center [212, 67] width 89 height 6
click at [165, 66] on input "BUY 3 GET 3 [6 Boxes] - (899 PHP) - Free Shipping" at bounding box center [162, 66] width 4 height 4
radio input "true"
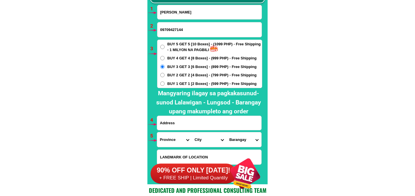
click at [179, 124] on input "Input address" at bounding box center [209, 123] width 104 height 14
paste input "[PERSON_NAME] sitio bakitan brgy nipaco paniqui tarlac"
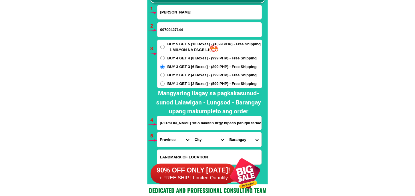
type input "[PERSON_NAME] sitio bakitan brgy nipaco paniqui tarlac"
click at [159, 142] on select "Province [GEOGRAPHIC_DATA] [GEOGRAPHIC_DATA][PERSON_NAME][GEOGRAPHIC_DATA][GEOG…" at bounding box center [174, 139] width 35 height 15
select select "63_225"
click at [157, 132] on select "Province [GEOGRAPHIC_DATA] [GEOGRAPHIC_DATA][PERSON_NAME][GEOGRAPHIC_DATA][GEOG…" at bounding box center [174, 139] width 35 height 15
drag, startPoint x: 198, startPoint y: 138, endPoint x: 203, endPoint y: 133, distance: 7.7
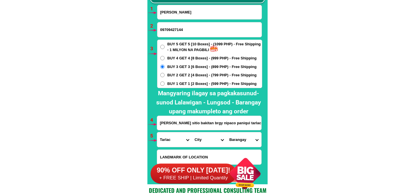
click at [198, 138] on select "City Anao Bamban Camiling Capas [PERSON_NAME] Paniqui [PERSON_NAME] [GEOGRAPHIC…" at bounding box center [209, 139] width 35 height 15
select select "63_2255500"
click at [192, 132] on select "City Anao Bamban Camiling Capas [PERSON_NAME] Paniqui [PERSON_NAME] [GEOGRAPHIC…" at bounding box center [209, 139] width 35 height 15
click at [239, 144] on select "Barangay Abogado [PERSON_NAME] Aduas Apulid Balaoang Barang ([GEOGRAPHIC_DATA])…" at bounding box center [244, 139] width 35 height 15
select select "63_22555007386"
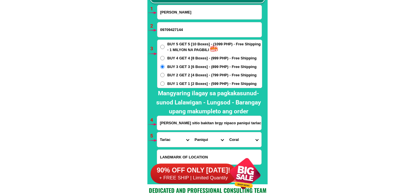
click at [227, 132] on select "Barangay Abogado [PERSON_NAME] Aduas Apulid Balaoang Barang ([GEOGRAPHIC_DATA])…" at bounding box center [244, 139] width 35 height 15
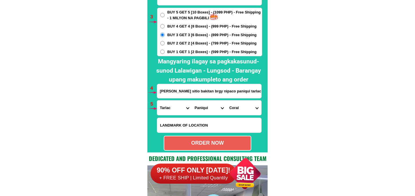
click at [195, 137] on div "ORDER NOW" at bounding box center [208, 142] width 88 height 15
radio input "true"
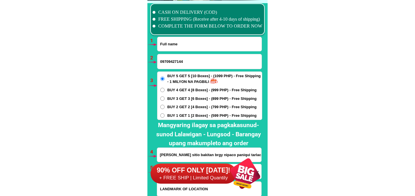
drag, startPoint x: 184, startPoint y: 43, endPoint x: 184, endPoint y: 56, distance: 13.2
click at [184, 43] on input "Input full_name" at bounding box center [210, 44] width 104 height 14
paste input "[PERSON_NAME]"
type input "[PERSON_NAME]"
click at [183, 114] on span "BUY 1 GET 1 [2 Boxes] - (599 PHP) - Free Shipping" at bounding box center [212, 116] width 89 height 6
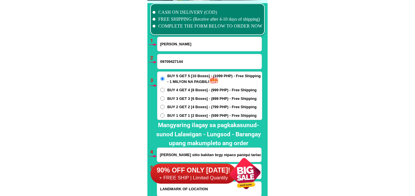
click at [165, 114] on input "BUY 1 GET 1 [2 Boxes] - (599 PHP) - Free Shipping" at bounding box center [162, 115] width 4 height 4
radio input "true"
click at [172, 60] on input "Input phone_number" at bounding box center [210, 61] width 104 height 15
paste input "09614345513"
type input "09614345513"
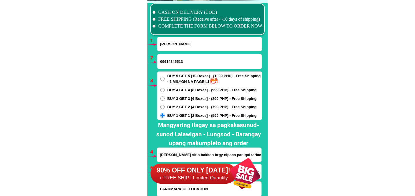
scroll to position [4244, 0]
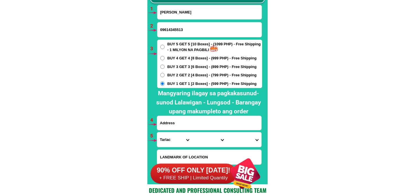
click at [187, 121] on input "Input address" at bounding box center [209, 123] width 104 height 14
paste input "117 [PERSON_NAME][GEOGRAPHIC_DATA][PERSON_NAME], [GEOGRAPHIC_DATA] Infront of p…"
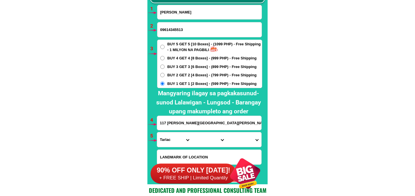
scroll to position [0, 29]
type input "117 [PERSON_NAME][GEOGRAPHIC_DATA][PERSON_NAME], [GEOGRAPHIC_DATA] Infront of p…"
drag, startPoint x: 174, startPoint y: 142, endPoint x: 171, endPoint y: 137, distance: 5.7
click at [174, 142] on select "Province [GEOGRAPHIC_DATA] [GEOGRAPHIC_DATA][PERSON_NAME][GEOGRAPHIC_DATA][GEOG…" at bounding box center [174, 139] width 35 height 15
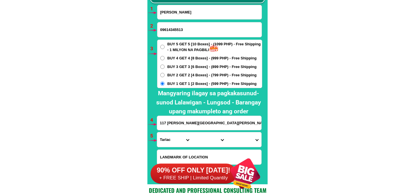
select select "63_219"
click at [157, 132] on select "Province [GEOGRAPHIC_DATA] [GEOGRAPHIC_DATA][PERSON_NAME][GEOGRAPHIC_DATA][GEOG…" at bounding box center [174, 139] width 35 height 15
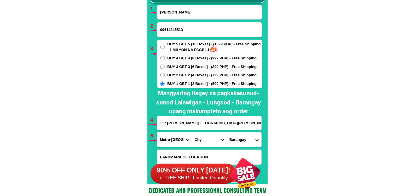
drag, startPoint x: 203, startPoint y: 143, endPoint x: 205, endPoint y: 132, distance: 11.1
click at [203, 142] on select "City [GEOGRAPHIC_DATA] [GEOGRAPHIC_DATA] [GEOGRAPHIC_DATA] [GEOGRAPHIC_DATA]-ci…" at bounding box center [209, 139] width 35 height 15
select select "63_2196502"
click at [192, 132] on select "City [GEOGRAPHIC_DATA] [GEOGRAPHIC_DATA] [GEOGRAPHIC_DATA] [GEOGRAPHIC_DATA]-ci…" at bounding box center [209, 139] width 35 height 15
click at [236, 136] on select "Barangay Bagong ilog Bagong katipunan [GEOGRAPHIC_DATA] [GEOGRAPHIC_DATA] [GEOG…" at bounding box center [244, 139] width 35 height 15
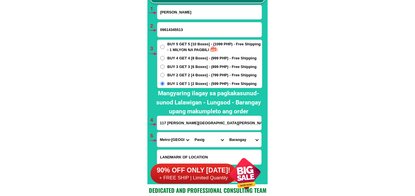
select select "63_21965024284"
click at [227, 132] on select "Barangay Bagong ilog Bagong katipunan [GEOGRAPHIC_DATA] [GEOGRAPHIC_DATA] [GEOG…" at bounding box center [244, 139] width 35 height 15
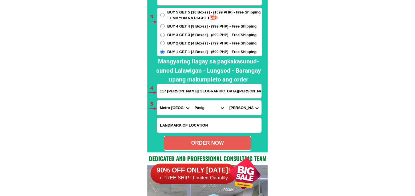
scroll to position [4308, 0]
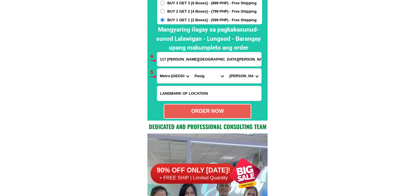
click at [230, 112] on div "ORDER NOW" at bounding box center [207, 111] width 87 height 8
radio input "true"
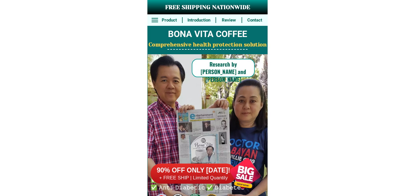
click at [231, 165] on div at bounding box center [245, 173] width 45 height 45
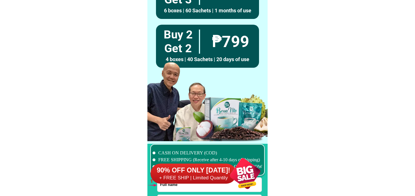
scroll to position [4212, 0]
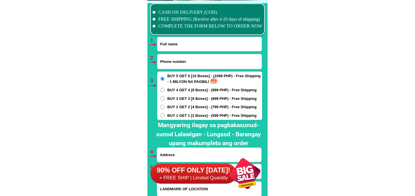
click at [202, 62] on input "Input phone_number" at bounding box center [210, 61] width 104 height 15
paste input "09317074452"
type input "09317074452"
click at [217, 41] on input "Input full_name" at bounding box center [210, 44] width 104 height 14
paste input "[PERSON_NAME]"
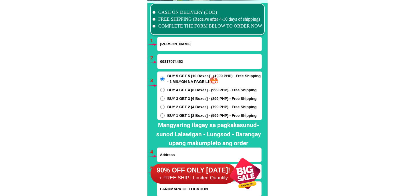
type input "[PERSON_NAME]"
click at [184, 155] on div "90% OFF ONLY [DATE]! + FREE SHIP | Limited Quantily" at bounding box center [209, 173] width 117 height 45
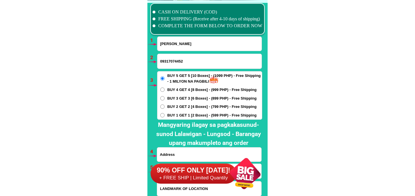
scroll to position [4244, 0]
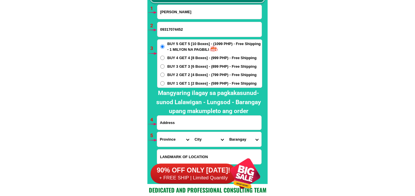
drag, startPoint x: 168, startPoint y: 125, endPoint x: 192, endPoint y: 136, distance: 27.5
click at [168, 125] on input "Input address" at bounding box center [209, 122] width 104 height 14
paste input "[STREET_ADDRESS]"
paste input "brgy [PERSON_NAME]"
type input "[STREET_ADDRESS] [PERSON_NAME]"
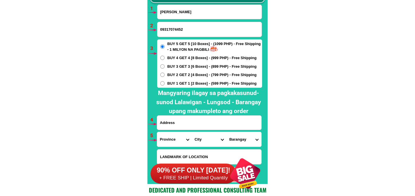
paste input "[STREET_ADDRESS] [PERSON_NAME]"
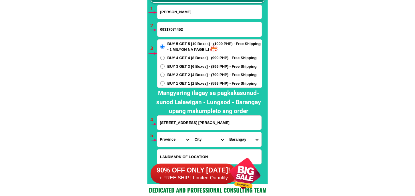
type input "[STREET_ADDRESS] [PERSON_NAME]"
click at [168, 136] on select "Province [GEOGRAPHIC_DATA] [GEOGRAPHIC_DATA] [GEOGRAPHIC_DATA] [GEOGRAPHIC_DATA…" at bounding box center [174, 139] width 35 height 15
select select "63_779"
click at [157, 132] on select "Province [GEOGRAPHIC_DATA] [GEOGRAPHIC_DATA] [GEOGRAPHIC_DATA] [GEOGRAPHIC_DATA…" at bounding box center [174, 139] width 35 height 15
drag, startPoint x: 194, startPoint y: 146, endPoint x: 195, endPoint y: 141, distance: 5.6
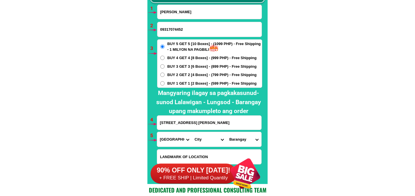
click at [194, 145] on div "Province [GEOGRAPHIC_DATA] [GEOGRAPHIC_DATA] [GEOGRAPHIC_DATA] [GEOGRAPHIC_DATA…" at bounding box center [209, 138] width 105 height 15
click at [196, 140] on select "City [GEOGRAPHIC_DATA]-city [GEOGRAPHIC_DATA] Arayat Bacolor [GEOGRAPHIC_DATA] …" at bounding box center [209, 139] width 35 height 15
select select "63_7797518"
click at [192, 132] on select "City [GEOGRAPHIC_DATA]-city [GEOGRAPHIC_DATA] Arayat Bacolor [GEOGRAPHIC_DATA] …" at bounding box center [209, 139] width 35 height 15
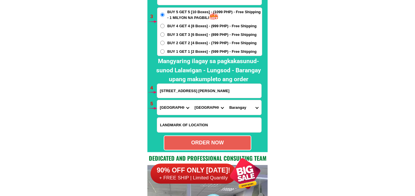
click at [234, 109] on select "Barangay Alasas Baliti Bulaon Calulut [GEOGRAPHIC_DATA][PERSON_NAME] Del [PERSO…" at bounding box center [244, 107] width 35 height 15
select select "63_77975185423"
click at [227, 100] on select "Barangay Alasas Baliti Bulaon Calulut [GEOGRAPHIC_DATA][PERSON_NAME] Del [PERSO…" at bounding box center [244, 107] width 35 height 15
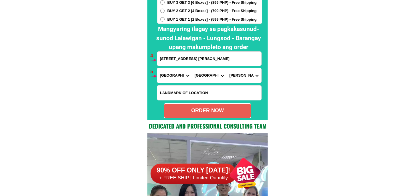
click at [202, 114] on div "ORDER NOW" at bounding box center [207, 111] width 87 height 8
radio input "true"
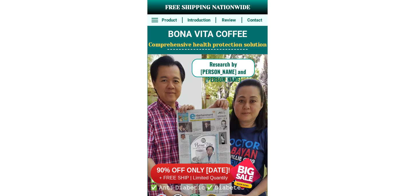
click at [246, 173] on div at bounding box center [245, 173] width 45 height 45
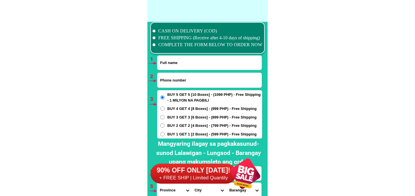
scroll to position [4212, 0]
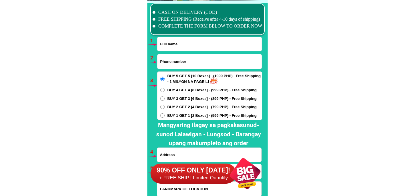
click at [178, 41] on input "Input full_name" at bounding box center [210, 44] width 104 height 14
paste input "[PERSON_NAME]"
type input "[PERSON_NAME]"
click at [187, 60] on input "Input phone_number" at bounding box center [210, 61] width 104 height 15
paste input "9614345513"
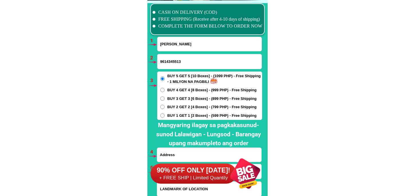
click at [161, 62] on input "9614345513" at bounding box center [210, 61] width 104 height 15
type input "09614345513"
click at [174, 104] on span "BUY 2 GET 2 [4 Boxes] - (799 PHP) - Free Shipping" at bounding box center [212, 107] width 89 height 6
click at [165, 105] on input "BUY 2 GET 2 [4 Boxes] - (799 PHP) - Free Shipping" at bounding box center [162, 107] width 4 height 4
radio input "true"
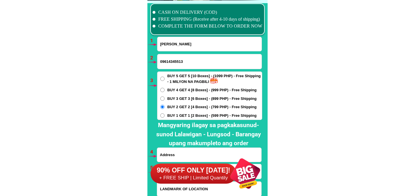
scroll to position [4244, 0]
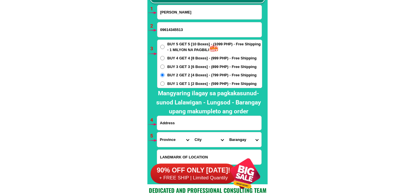
click at [180, 118] on input "Input address" at bounding box center [209, 123] width 104 height 14
paste input "117 Dr. [PERSON_NAME][GEOGRAPHIC_DATA][PERSON_NAME], [GEOGRAPHIC_DATA] Infront …"
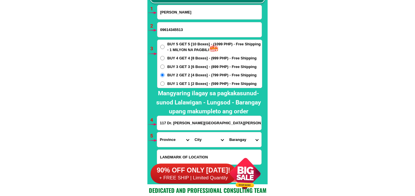
scroll to position [0, 29]
type input "117 Dr. [PERSON_NAME][GEOGRAPHIC_DATA][PERSON_NAME], [GEOGRAPHIC_DATA] Infront …"
drag, startPoint x: 164, startPoint y: 144, endPoint x: 170, endPoint y: 134, distance: 12.5
click at [164, 144] on select "Province [GEOGRAPHIC_DATA] [GEOGRAPHIC_DATA] [GEOGRAPHIC_DATA] [GEOGRAPHIC_DATA…" at bounding box center [174, 139] width 35 height 15
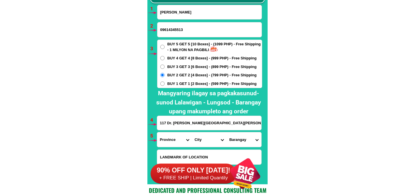
select select "63_219"
click at [157, 132] on select "Province [GEOGRAPHIC_DATA] [GEOGRAPHIC_DATA] [GEOGRAPHIC_DATA] [GEOGRAPHIC_DATA…" at bounding box center [174, 139] width 35 height 15
click at [203, 135] on select "City [GEOGRAPHIC_DATA] [GEOGRAPHIC_DATA] [GEOGRAPHIC_DATA] [GEOGRAPHIC_DATA]-ci…" at bounding box center [209, 139] width 35 height 15
select select "63_2196502"
click at [192, 132] on select "City [GEOGRAPHIC_DATA] [GEOGRAPHIC_DATA] [GEOGRAPHIC_DATA] [GEOGRAPHIC_DATA]-ci…" at bounding box center [209, 139] width 35 height 15
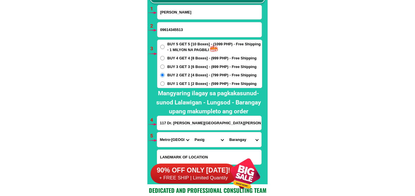
click at [241, 137] on select "Barangay Bagong ilog Bagong katipunan [GEOGRAPHIC_DATA] [GEOGRAPHIC_DATA] [GEOG…" at bounding box center [244, 139] width 35 height 15
select select "63_21965024284"
click at [227, 132] on select "Barangay Bagong ilog Bagong katipunan [GEOGRAPHIC_DATA] [GEOGRAPHIC_DATA] [GEOG…" at bounding box center [244, 139] width 35 height 15
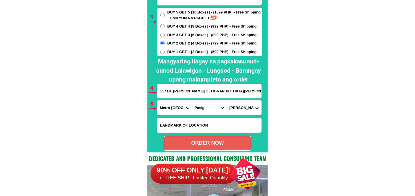
drag, startPoint x: 218, startPoint y: 142, endPoint x: 205, endPoint y: 119, distance: 25.8
click at [218, 141] on div "ORDER NOW" at bounding box center [207, 143] width 87 height 8
radio input "true"
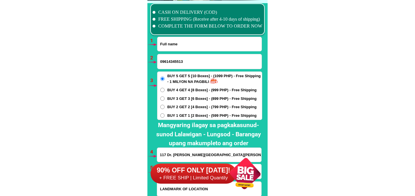
click at [185, 42] on input "Input full_name" at bounding box center [210, 44] width 104 height 14
paste input "[PERSON_NAME]"
type input "[PERSON_NAME]"
click at [195, 58] on input "Input phone_number" at bounding box center [210, 61] width 104 height 15
paste input "09650749887"
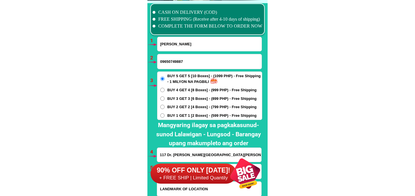
type input "09650749887"
click at [189, 103] on div "BUY 5 GET 5 [10 Boxes] - (1099 PHP) - Free Shipping - 1 MILYON NA PAGBILI BUY 4…" at bounding box center [209, 95] width 105 height 48
click at [189, 101] on div "BUY 5 GET 5 [10 Boxes] - (1099 PHP) - Free Shipping - 1 MILYON NA PAGBILI BUY 4…" at bounding box center [209, 95] width 105 height 48
click at [190, 97] on span "BUY 3 GET 3 [6 Boxes] - (899 PHP) - Free Shipping" at bounding box center [212, 99] width 89 height 6
click at [165, 97] on input "BUY 3 GET 3 [6 Boxes] - (899 PHP) - Free Shipping" at bounding box center [162, 98] width 4 height 4
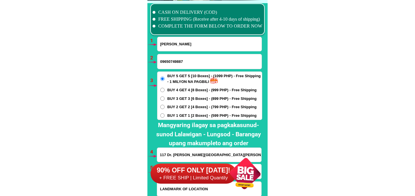
radio input "true"
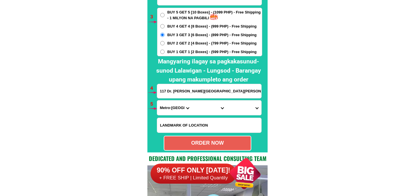
drag, startPoint x: 186, startPoint y: 93, endPoint x: 190, endPoint y: 99, distance: 6.8
click at [186, 93] on input "117 Dr. [PERSON_NAME][GEOGRAPHIC_DATA][PERSON_NAME], [GEOGRAPHIC_DATA] Infront …" at bounding box center [209, 91] width 104 height 14
paste input "Canduman housing [GEOGRAPHIC_DATA] # 6014"
type input "Canduman housing [GEOGRAPHIC_DATA] # 6014"
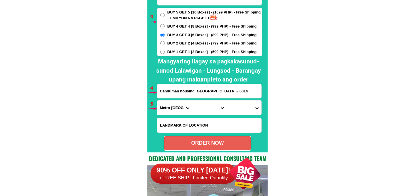
scroll to position [0, 0]
click at [174, 107] on select "Province [GEOGRAPHIC_DATA] [GEOGRAPHIC_DATA] [GEOGRAPHIC_DATA] [GEOGRAPHIC_DATA…" at bounding box center [174, 107] width 35 height 15
select select "63_623"
click at [157, 100] on select "Province [GEOGRAPHIC_DATA] [GEOGRAPHIC_DATA] [GEOGRAPHIC_DATA] [GEOGRAPHIC_DATA…" at bounding box center [174, 107] width 35 height 15
click at [206, 103] on select "City [GEOGRAPHIC_DATA]-[GEOGRAPHIC_DATA]-[GEOGRAPHIC_DATA]-[GEOGRAPHIC_DATA][PE…" at bounding box center [209, 107] width 35 height 15
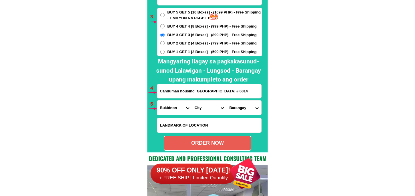
select select "63_6233294"
drag, startPoint x: 162, startPoint y: 111, endPoint x: 166, endPoint y: 105, distance: 6.8
click at [163, 110] on select "Province [GEOGRAPHIC_DATA] [GEOGRAPHIC_DATA] [GEOGRAPHIC_DATA] [GEOGRAPHIC_DATA…" at bounding box center [174, 107] width 35 height 15
select select "63_8"
click at [157, 100] on select "Province [GEOGRAPHIC_DATA] [GEOGRAPHIC_DATA] [GEOGRAPHIC_DATA] [GEOGRAPHIC_DATA…" at bounding box center [174, 107] width 35 height 15
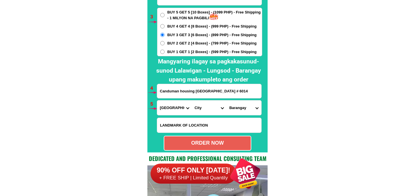
click at [201, 106] on select "City Alcoy [GEOGRAPHIC_DATA] [GEOGRAPHIC_DATA] [GEOGRAPHIC_DATA] [GEOGRAPHIC_DA…" at bounding box center [209, 107] width 35 height 15
select select "63_83413"
click at [192, 100] on select "City Alcoy [GEOGRAPHIC_DATA] [GEOGRAPHIC_DATA] [GEOGRAPHIC_DATA] [GEOGRAPHIC_DA…" at bounding box center [209, 107] width 35 height 15
click at [243, 104] on select "Barangay Alang-alang Bakilid Banilad [PERSON_NAME] Cabancalan Cambaro Canduman …" at bounding box center [244, 107] width 35 height 15
select select "63_834139041"
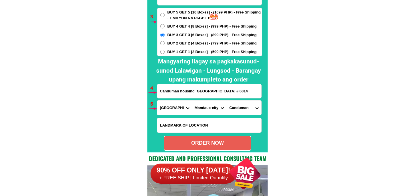
click at [227, 100] on select "Barangay Alang-alang Bakilid Banilad [PERSON_NAME] Cabancalan Cambaro Canduman …" at bounding box center [244, 107] width 35 height 15
click at [221, 144] on div "ORDER NOW" at bounding box center [207, 143] width 87 height 8
radio input "true"
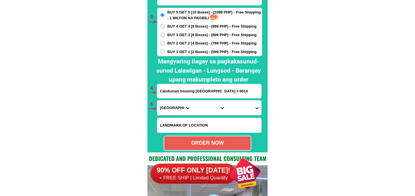
scroll to position [4212, 0]
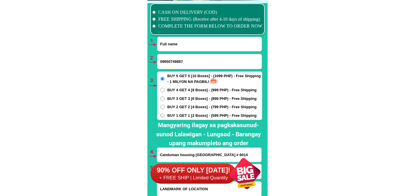
click at [168, 42] on input "Input full_name" at bounding box center [210, 44] width 104 height 14
paste input "[PERSON_NAME]"
type input "[PERSON_NAME]"
click at [170, 61] on input "09650749887" at bounding box center [210, 61] width 104 height 15
paste input "09304550830"
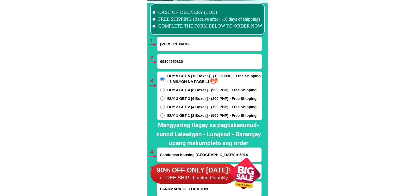
type input "09304550830"
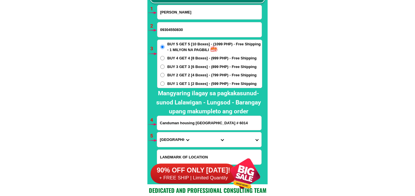
click at [181, 120] on input "Canduman housing [GEOGRAPHIC_DATA] # 6014" at bounding box center [209, 123] width 104 height 14
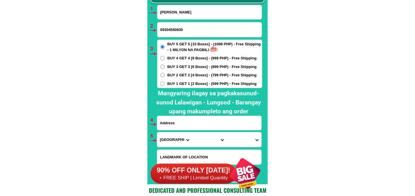
paste input "44 i [PERSON_NAME] acacia street [PERSON_NAME]"
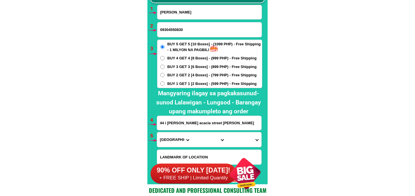
type input "44 i [PERSON_NAME] acacia street [PERSON_NAME]"
click at [170, 85] on span "BUY 1 GET 1 [2 Boxes] - (599 PHP) - Free Shipping" at bounding box center [212, 84] width 89 height 6
click at [165, 85] on input "BUY 1 GET 1 [2 Boxes] - (599 PHP) - Free Shipping" at bounding box center [162, 83] width 4 height 4
radio input "true"
click at [174, 141] on select "Province [GEOGRAPHIC_DATA] [GEOGRAPHIC_DATA] [GEOGRAPHIC_DATA] [GEOGRAPHIC_DATA…" at bounding box center [174, 139] width 35 height 15
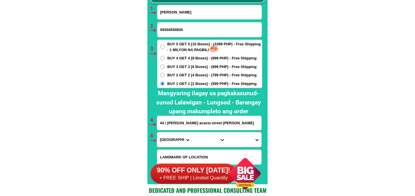
select select "63_219"
click at [157, 132] on select "Province [GEOGRAPHIC_DATA] [GEOGRAPHIC_DATA] [GEOGRAPHIC_DATA] [GEOGRAPHIC_DATA…" at bounding box center [174, 139] width 35 height 15
click at [205, 139] on select "City [GEOGRAPHIC_DATA] [GEOGRAPHIC_DATA] [GEOGRAPHIC_DATA] [GEOGRAPHIC_DATA]-ci…" at bounding box center [209, 139] width 35 height 15
select select "63_2191080"
click at [192, 132] on select "City [GEOGRAPHIC_DATA] [GEOGRAPHIC_DATA] [GEOGRAPHIC_DATA] [GEOGRAPHIC_DATA]-ci…" at bounding box center [209, 139] width 35 height 15
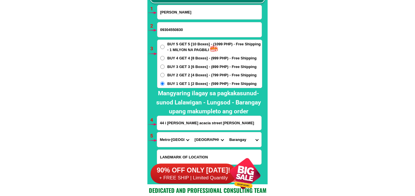
drag, startPoint x: 246, startPoint y: 138, endPoint x: 245, endPoint y: 135, distance: 3.3
click at [245, 137] on select "[GEOGRAPHIC_DATA] Bagbaguin Balangkas Bignay [PERSON_NAME] Canumay [GEOGRAPHIC_…" at bounding box center [244, 139] width 35 height 15
select select "63_21910808138"
click at [227, 132] on select "[GEOGRAPHIC_DATA] Bagbaguin Balangkas Bignay [PERSON_NAME] Canumay [GEOGRAPHIC_…" at bounding box center [244, 139] width 35 height 15
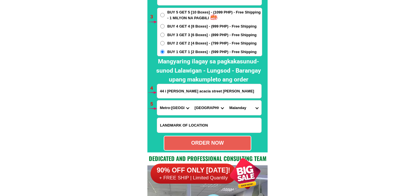
click at [211, 139] on div "ORDER NOW" at bounding box center [207, 143] width 87 height 8
radio input "true"
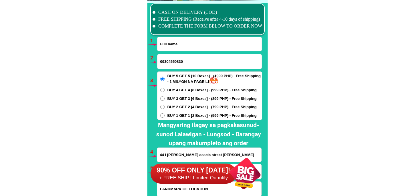
click at [184, 45] on input "Input full_name" at bounding box center [210, 44] width 104 height 14
paste input "[PERSON_NAME]"
type input "[PERSON_NAME]"
click at [178, 61] on input "09304550830" at bounding box center [210, 61] width 104 height 15
paste input "09064668762"
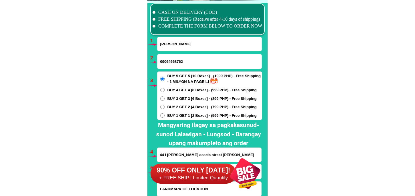
type input "09064668762"
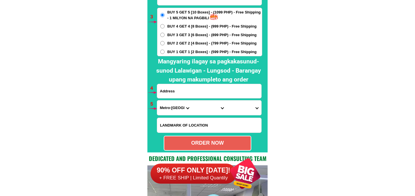
click at [188, 89] on input "Input address" at bounding box center [209, 91] width 104 height 14
paste input "sitio [GEOGRAPHIC_DATA],[GEOGRAPHIC_DATA],[GEOGRAPHIC_DATA],after [GEOGRAPHIC_D…"
type input "sitio [GEOGRAPHIC_DATA],[GEOGRAPHIC_DATA],[GEOGRAPHIC_DATA],after [GEOGRAPHIC_D…"
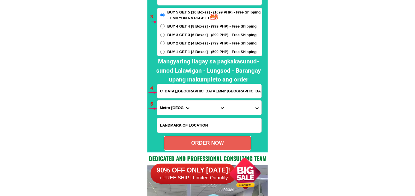
scroll to position [0, 0]
click at [176, 113] on select "Province [GEOGRAPHIC_DATA] [GEOGRAPHIC_DATA] [GEOGRAPHIC_DATA] [GEOGRAPHIC_DATA…" at bounding box center [174, 107] width 35 height 15
select select "63_397"
click at [157, 100] on select "Province [GEOGRAPHIC_DATA] [GEOGRAPHIC_DATA] [GEOGRAPHIC_DATA] [GEOGRAPHIC_DATA…" at bounding box center [174, 107] width 35 height 15
drag, startPoint x: 198, startPoint y: 107, endPoint x: 202, endPoint y: 101, distance: 7.6
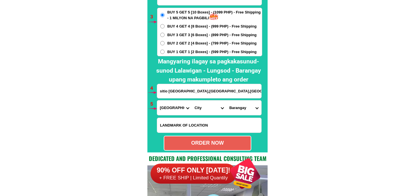
click at [198, 107] on select "City [GEOGRAPHIC_DATA] [GEOGRAPHIC_DATA] [GEOGRAPHIC_DATA] [GEOGRAPHIC_DATA] [G…" at bounding box center [209, 107] width 35 height 15
select select "63_3977582"
click at [192, 100] on select "City [GEOGRAPHIC_DATA] [GEOGRAPHIC_DATA] [GEOGRAPHIC_DATA] [GEOGRAPHIC_DATA] [G…" at bounding box center [209, 107] width 35 height 15
click at [245, 107] on select "[GEOGRAPHIC_DATA] [GEOGRAPHIC_DATA] Bukal sur [GEOGRAPHIC_DATA] i [GEOGRAPHIC_D…" at bounding box center [244, 107] width 35 height 15
select select "63_39775823435"
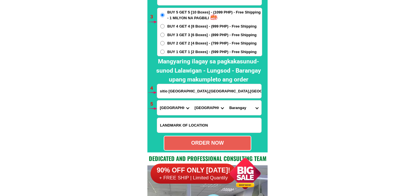
click at [227, 100] on select "[GEOGRAPHIC_DATA] [GEOGRAPHIC_DATA] Bukal sur [GEOGRAPHIC_DATA] i [GEOGRAPHIC_D…" at bounding box center [244, 107] width 35 height 15
click at [238, 139] on div "ORDER NOW" at bounding box center [207, 143] width 87 height 8
type input "09064668762"
type input "sitio [GEOGRAPHIC_DATA],[GEOGRAPHIC_DATA],[GEOGRAPHIC_DATA],after [GEOGRAPHIC_D…"
radio input "true"
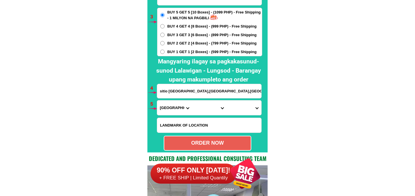
scroll to position [4212, 0]
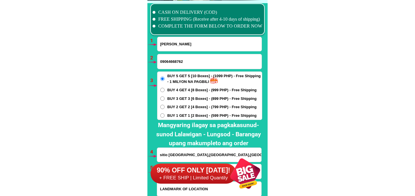
click at [197, 38] on input "[PERSON_NAME]" at bounding box center [210, 44] width 104 height 14
paste input "[PERSON_NAME]"
type input "[PERSON_NAME]"
click at [172, 60] on input "Input phone_number" at bounding box center [210, 61] width 104 height 15
paste input "09543009622"
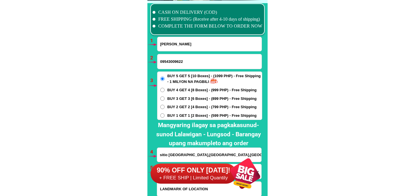
type input "09543009622"
click at [179, 115] on span "BUY 1 GET 1 [2 Boxes] - (599 PHP) - Free Shipping" at bounding box center [212, 116] width 89 height 6
click at [165, 115] on input "BUY 1 GET 1 [2 Boxes] - (599 PHP) - Free Shipping" at bounding box center [162, 115] width 4 height 4
radio input "true"
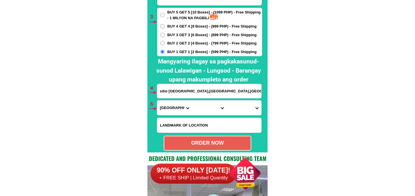
click at [182, 89] on input "sitio [GEOGRAPHIC_DATA],[GEOGRAPHIC_DATA],[GEOGRAPHIC_DATA],after [GEOGRAPHIC_D…" at bounding box center [209, 91] width 104 height 14
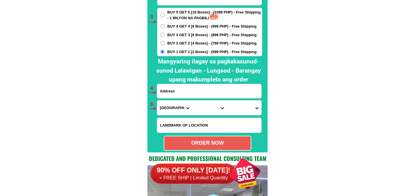
paste input "Brgy.pob.dist.3 camanse. LAPAZ [GEOGRAPHIC_DATA]"
type input "Brgy.pob.dist.3 camanse. LAPAZ [GEOGRAPHIC_DATA]"
drag, startPoint x: 161, startPoint y: 110, endPoint x: 166, endPoint y: 103, distance: 8.8
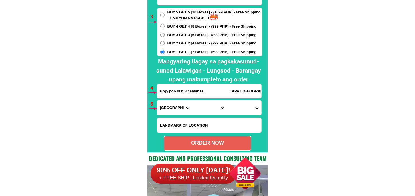
click at [161, 110] on select "Province [GEOGRAPHIC_DATA] [GEOGRAPHIC_DATA] [GEOGRAPHIC_DATA] [GEOGRAPHIC_DATA…" at bounding box center [174, 107] width 35 height 15
select select "63_199"
click at [157, 100] on select "Province [GEOGRAPHIC_DATA] [GEOGRAPHIC_DATA] [GEOGRAPHIC_DATA] [GEOGRAPHIC_DATA…" at bounding box center [174, 107] width 35 height 15
click at [198, 101] on select "City [GEOGRAPHIC_DATA] [GEOGRAPHIC_DATA] [GEOGRAPHIC_DATA] [GEOGRAPHIC_DATA] [G…" at bounding box center [209, 107] width 35 height 15
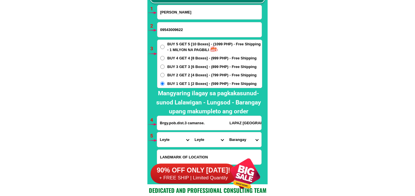
drag, startPoint x: 351, startPoint y: 32, endPoint x: 304, endPoint y: 1, distance: 56.7
drag, startPoint x: 203, startPoint y: 142, endPoint x: 204, endPoint y: 132, distance: 9.5
click at [203, 142] on select "City [GEOGRAPHIC_DATA] [GEOGRAPHIC_DATA] [GEOGRAPHIC_DATA] [GEOGRAPHIC_DATA] [G…" at bounding box center [209, 139] width 35 height 15
select select "63_1995095"
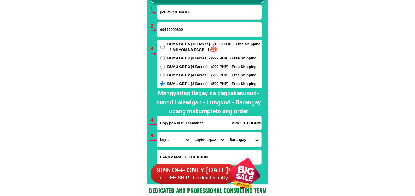
click at [192, 132] on select "City [GEOGRAPHIC_DATA] [GEOGRAPHIC_DATA] [GEOGRAPHIC_DATA] [GEOGRAPHIC_DATA] [G…" at bounding box center [209, 139] width 35 height 15
click at [247, 139] on select "[GEOGRAPHIC_DATA] [GEOGRAPHIC_DATA] [GEOGRAPHIC_DATA] [GEOGRAPHIC_DATA] [GEOGRA…" at bounding box center [244, 139] width 35 height 15
select select "63_19950959821"
click at [227, 132] on select "[GEOGRAPHIC_DATA] [GEOGRAPHIC_DATA] [GEOGRAPHIC_DATA] [GEOGRAPHIC_DATA] [GEOGRA…" at bounding box center [244, 139] width 35 height 15
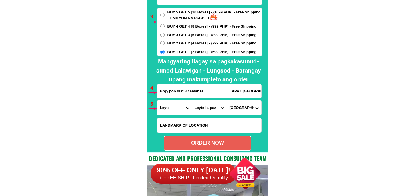
scroll to position [4308, 0]
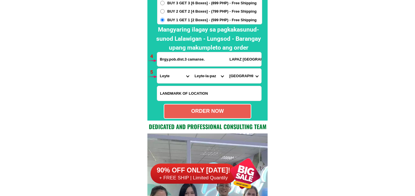
click at [212, 119] on div at bounding box center [208, 14] width 120 height 213
click at [212, 113] on div "ORDER NOW" at bounding box center [207, 111] width 87 height 8
type input "Brgy.pob.dist.3 camanse. LAPAZ [GEOGRAPHIC_DATA]"
radio input "true"
